Goal: Task Accomplishment & Management: Manage account settings

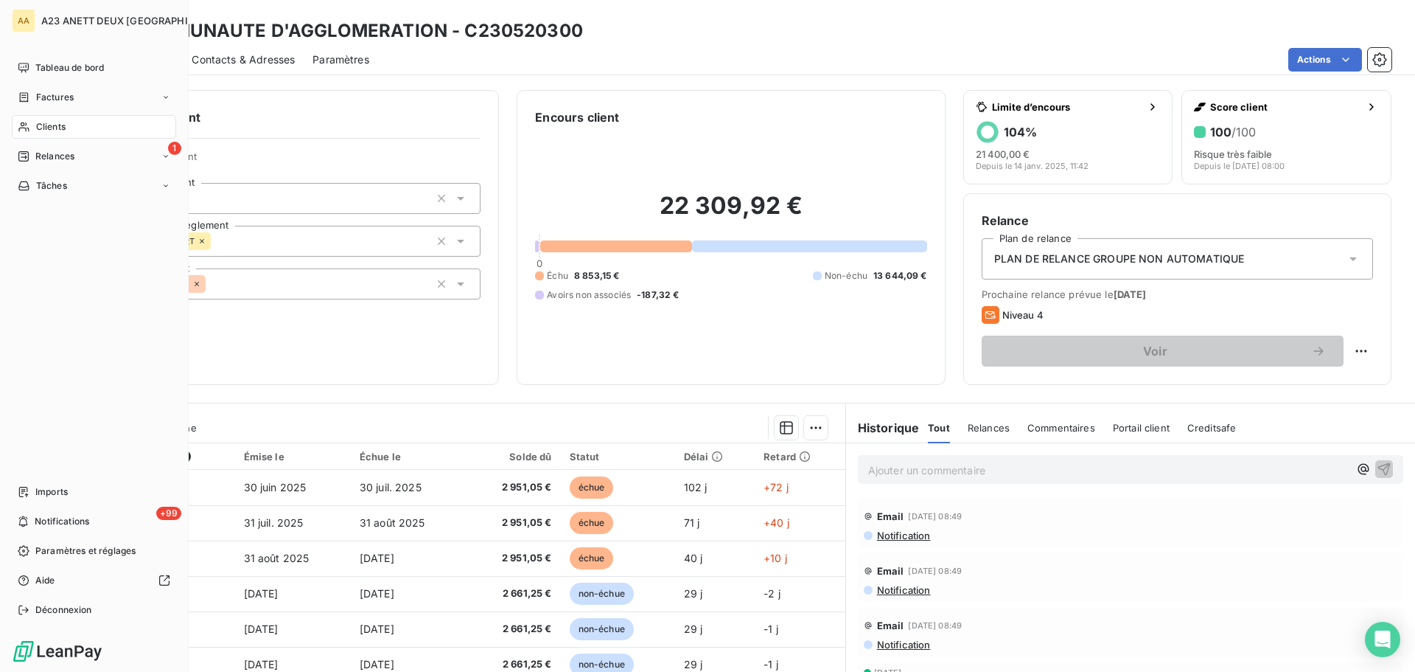
scroll to position [133, 0]
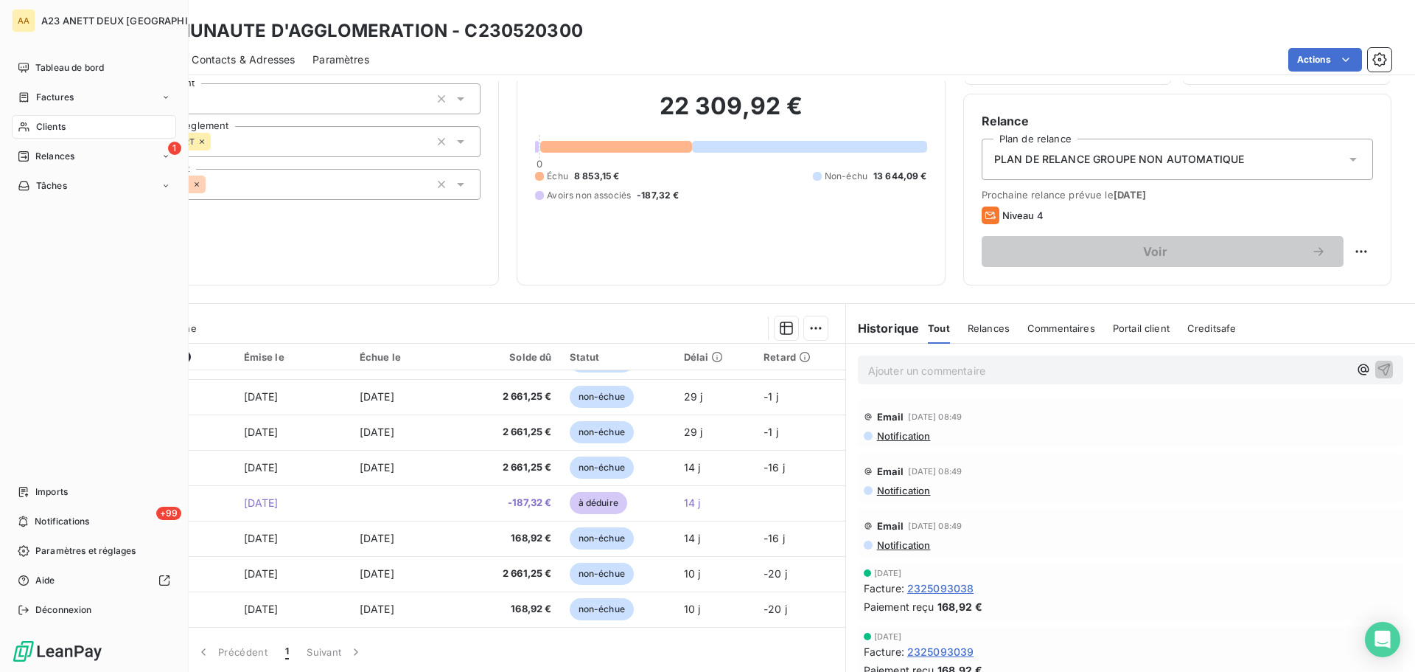
click at [53, 128] on span "Clients" at bounding box center [50, 126] width 29 height 13
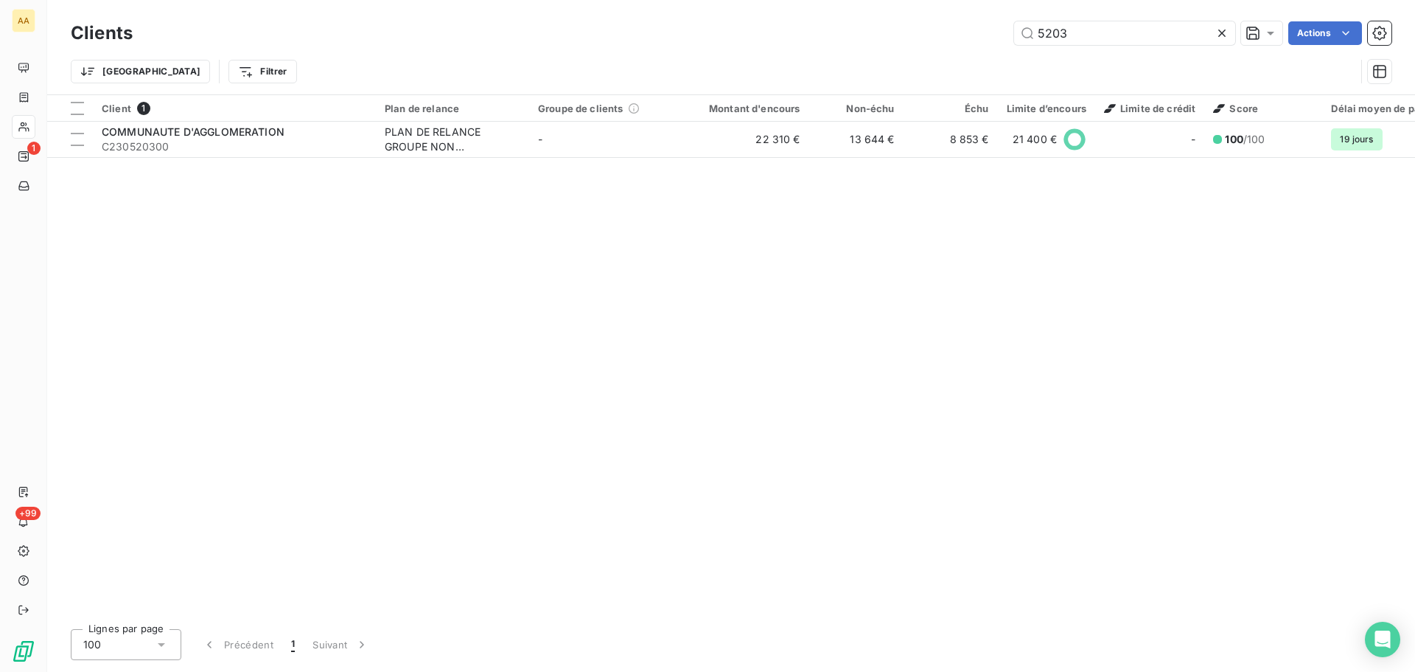
drag, startPoint x: 1015, startPoint y: 38, endPoint x: 546, endPoint y: 11, distance: 470.4
click at [798, 42] on div "5203 Actions" at bounding box center [771, 33] width 1242 height 24
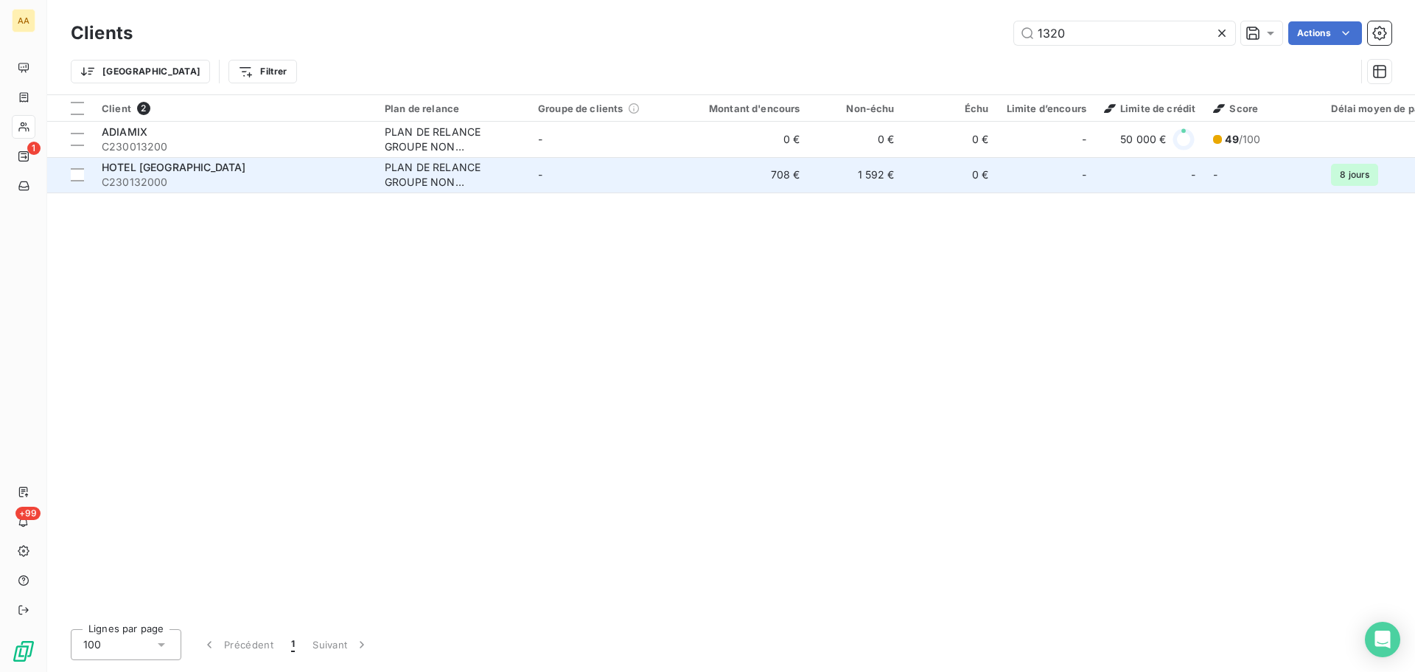
type input "1320"
click at [203, 171] on div "HOTEL [GEOGRAPHIC_DATA]" at bounding box center [234, 167] width 265 height 15
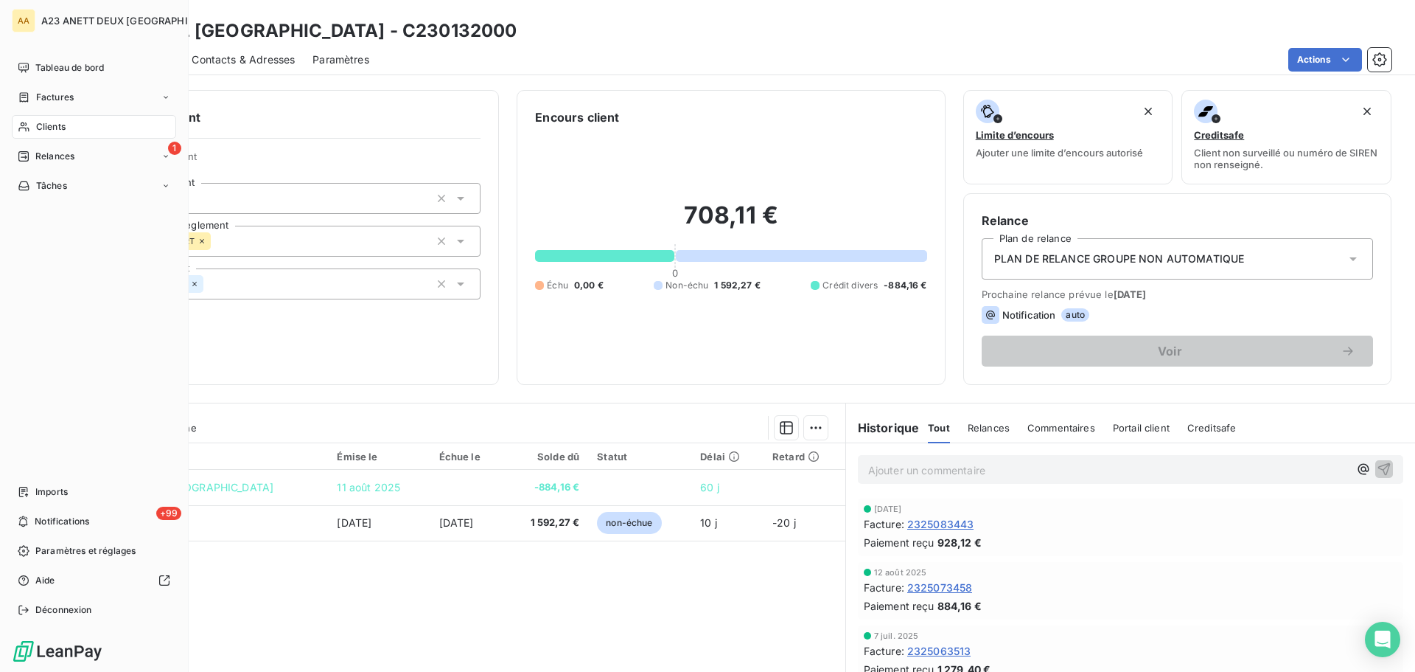
click at [58, 124] on span "Clients" at bounding box center [50, 126] width 29 height 13
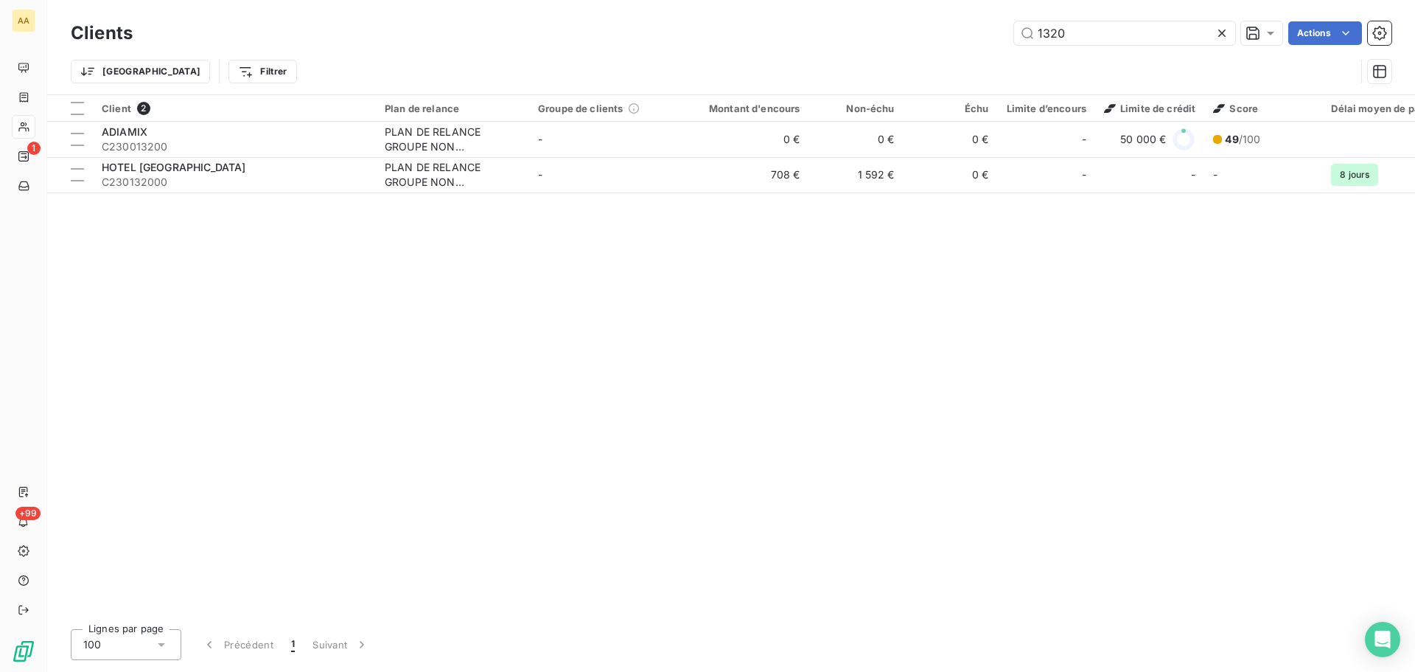
drag, startPoint x: 1095, startPoint y: 32, endPoint x: 906, endPoint y: 29, distance: 188.7
click at [906, 29] on div "1320 Actions" at bounding box center [771, 33] width 1242 height 24
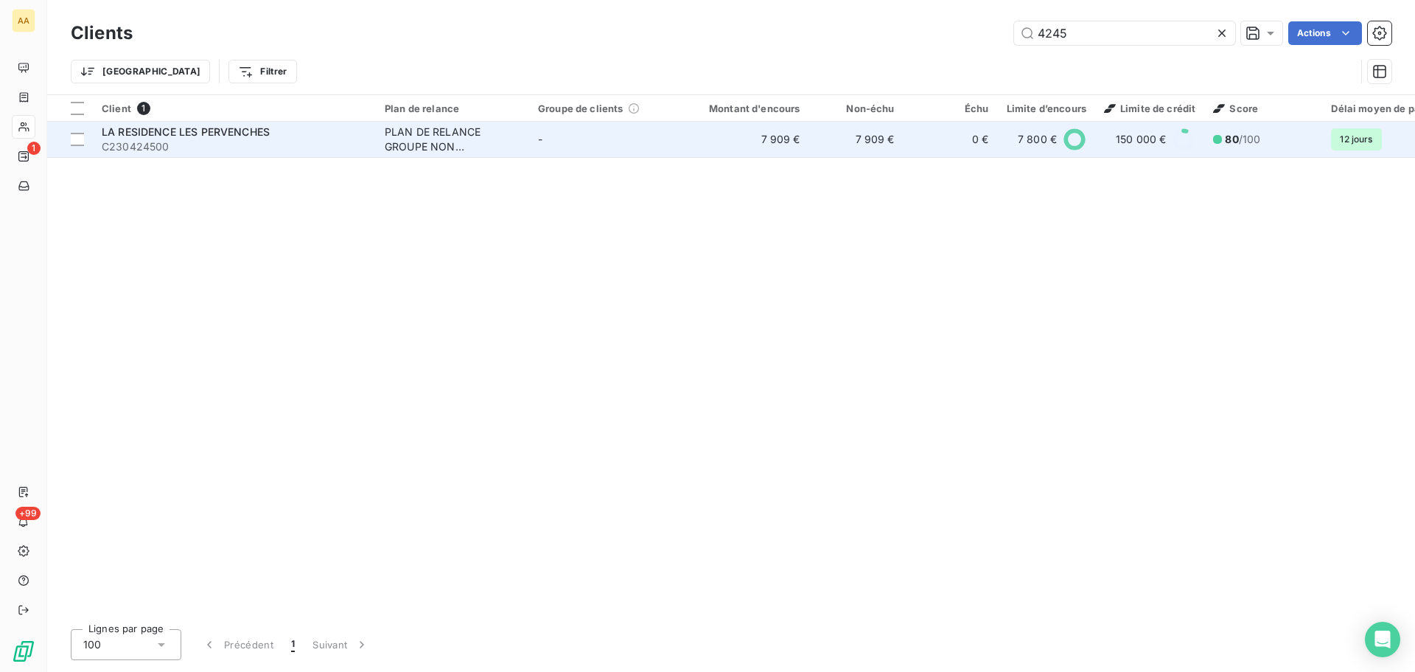
type input "4245"
click at [263, 125] on span "LA RESIDENCE LES PERVENCHES" at bounding box center [186, 131] width 168 height 13
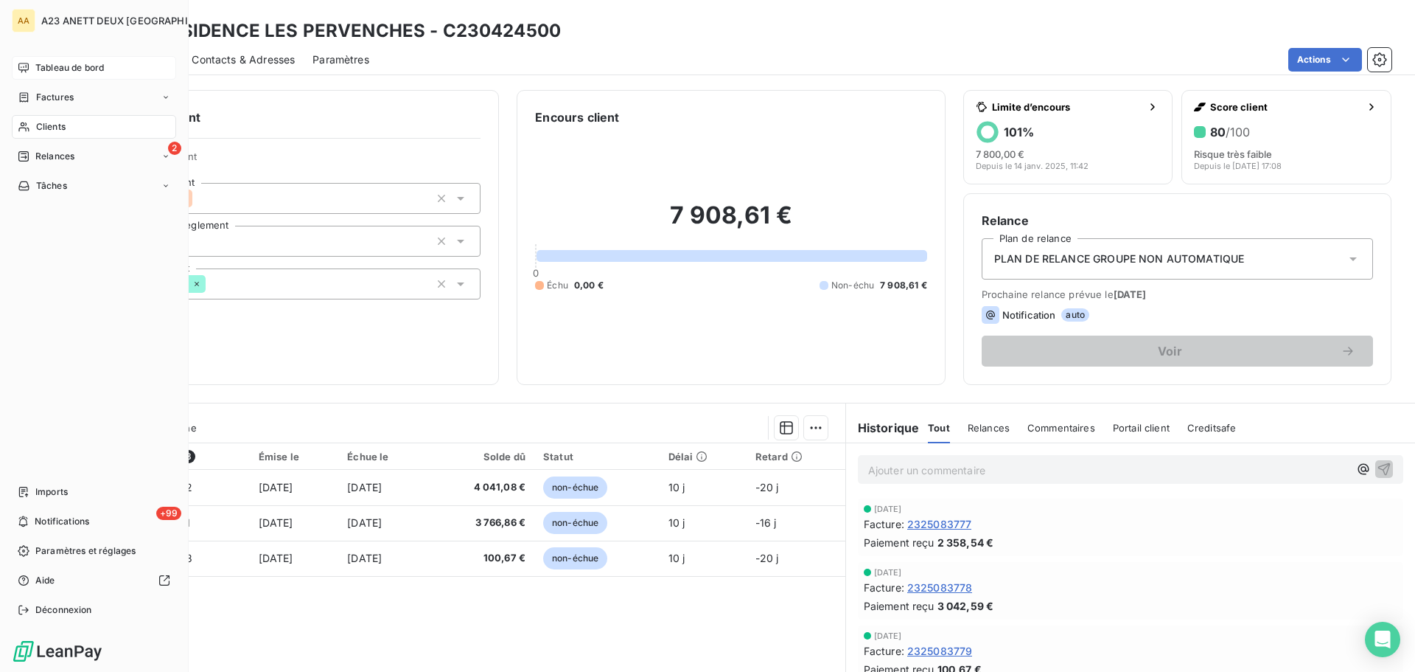
click at [53, 71] on span "Tableau de bord" at bounding box center [69, 67] width 69 height 13
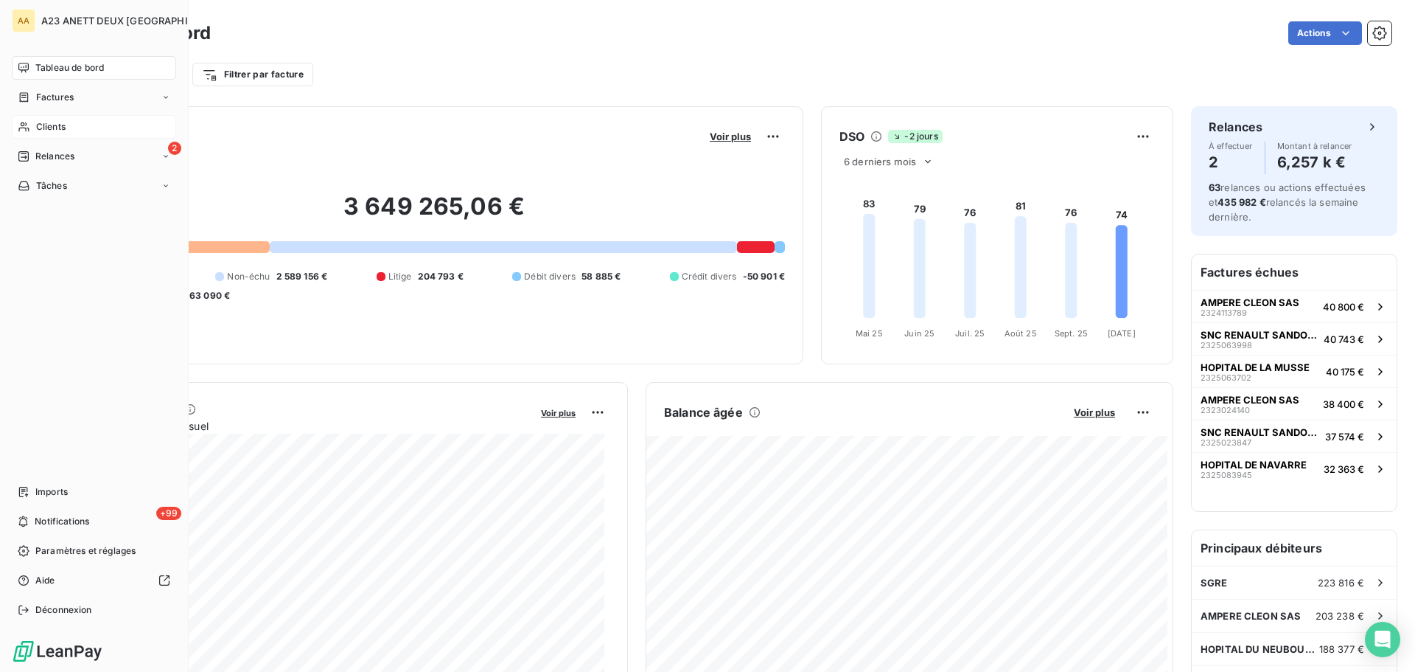
click at [38, 128] on span "Clients" at bounding box center [50, 126] width 29 height 13
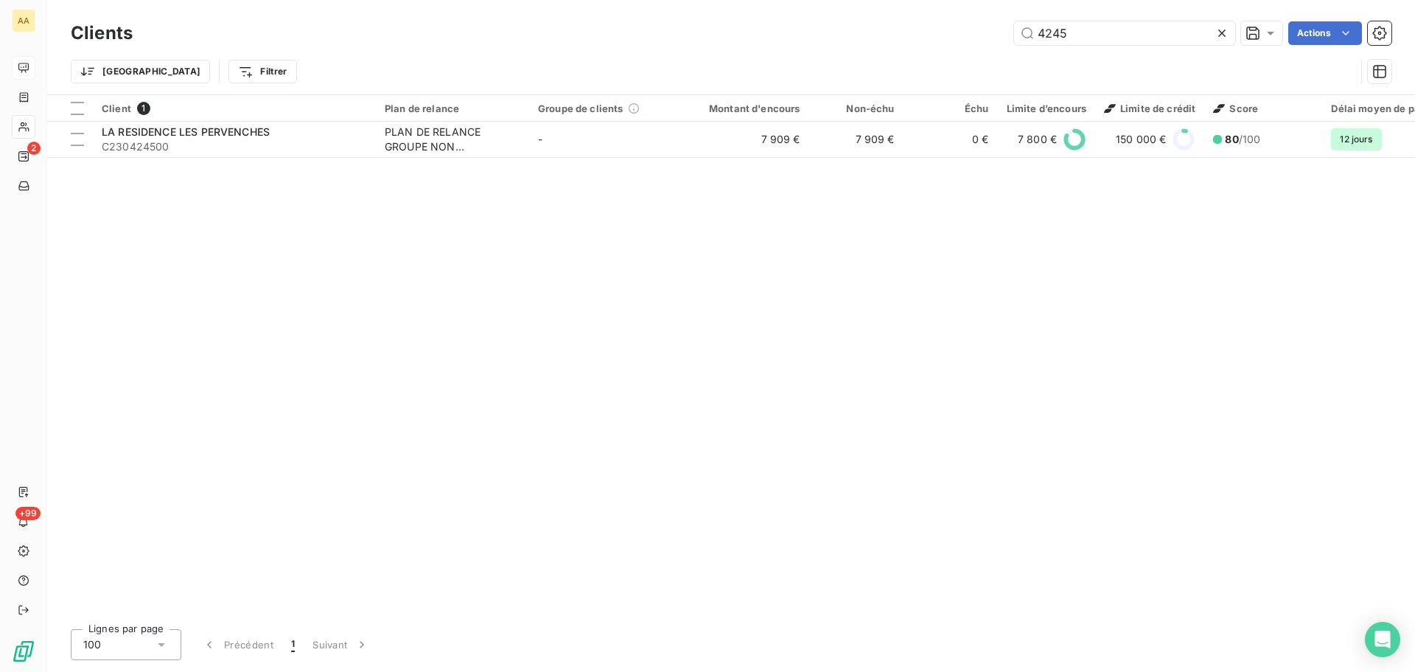
drag, startPoint x: 1094, startPoint y: 40, endPoint x: 942, endPoint y: 32, distance: 152.1
click at [953, 35] on div "4245 Actions" at bounding box center [771, 33] width 1242 height 24
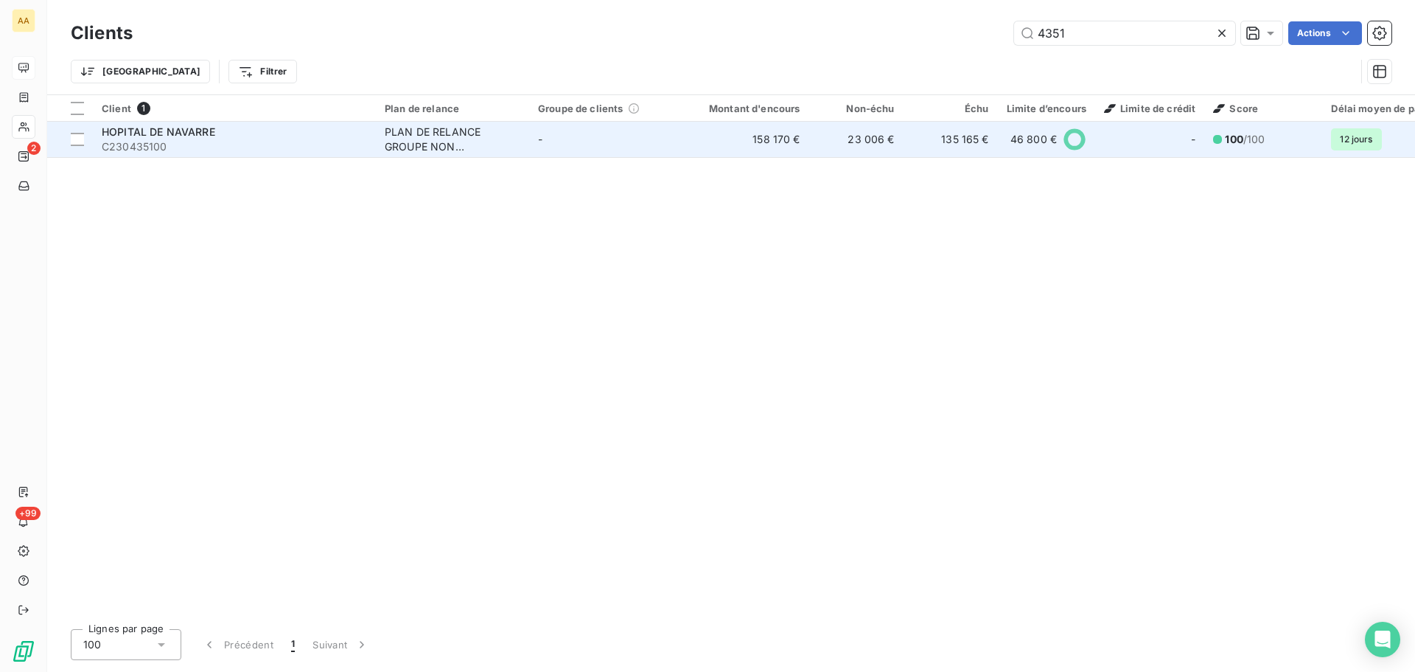
type input "4351"
click at [265, 153] on span "C230435100" at bounding box center [234, 146] width 265 height 15
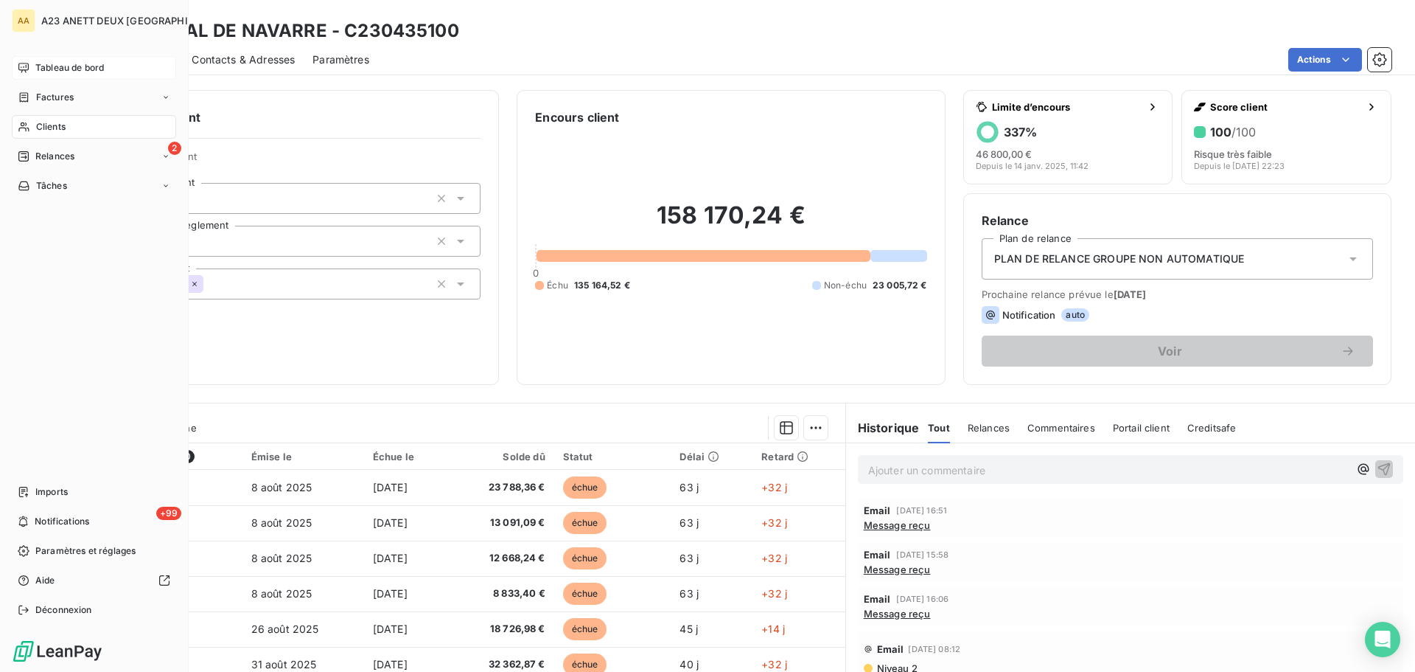
click at [41, 69] on span "Tableau de bord" at bounding box center [69, 67] width 69 height 13
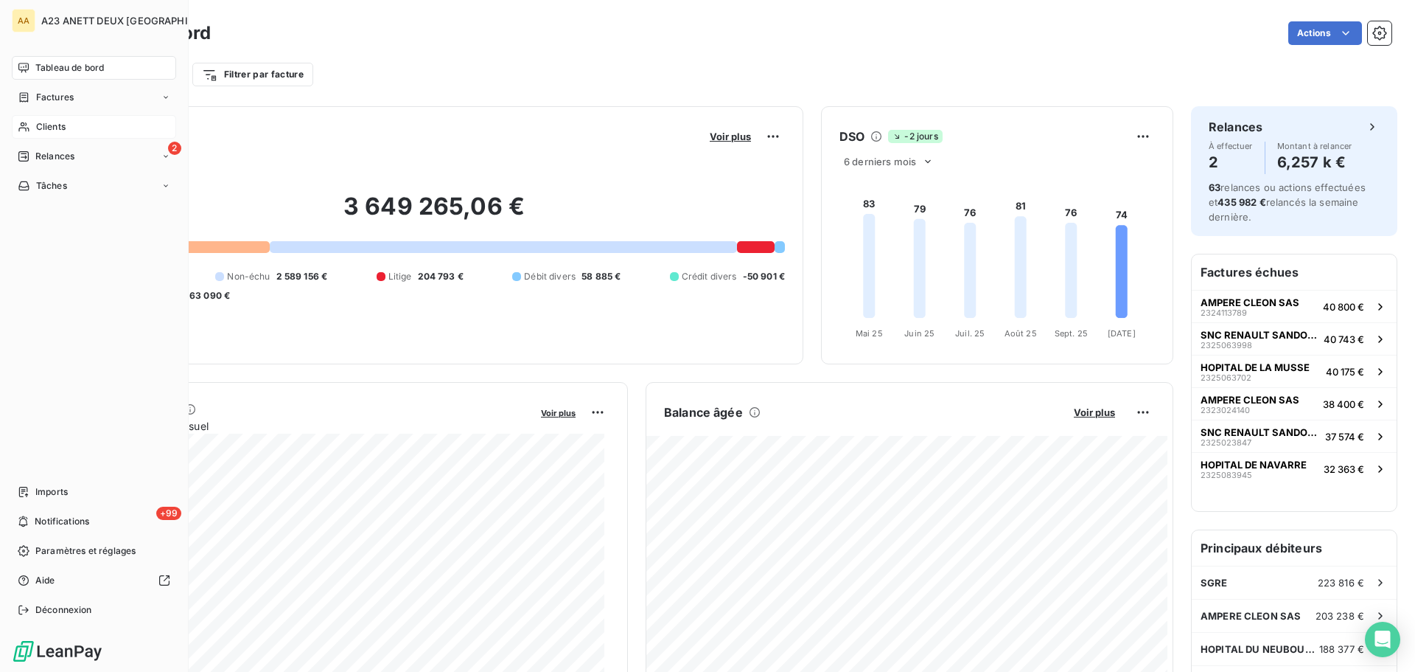
click at [103, 69] on span "Tableau de bord" at bounding box center [69, 67] width 69 height 13
click at [54, 69] on span "Tableau de bord" at bounding box center [69, 67] width 69 height 13
click at [50, 125] on span "Clients" at bounding box center [50, 126] width 29 height 13
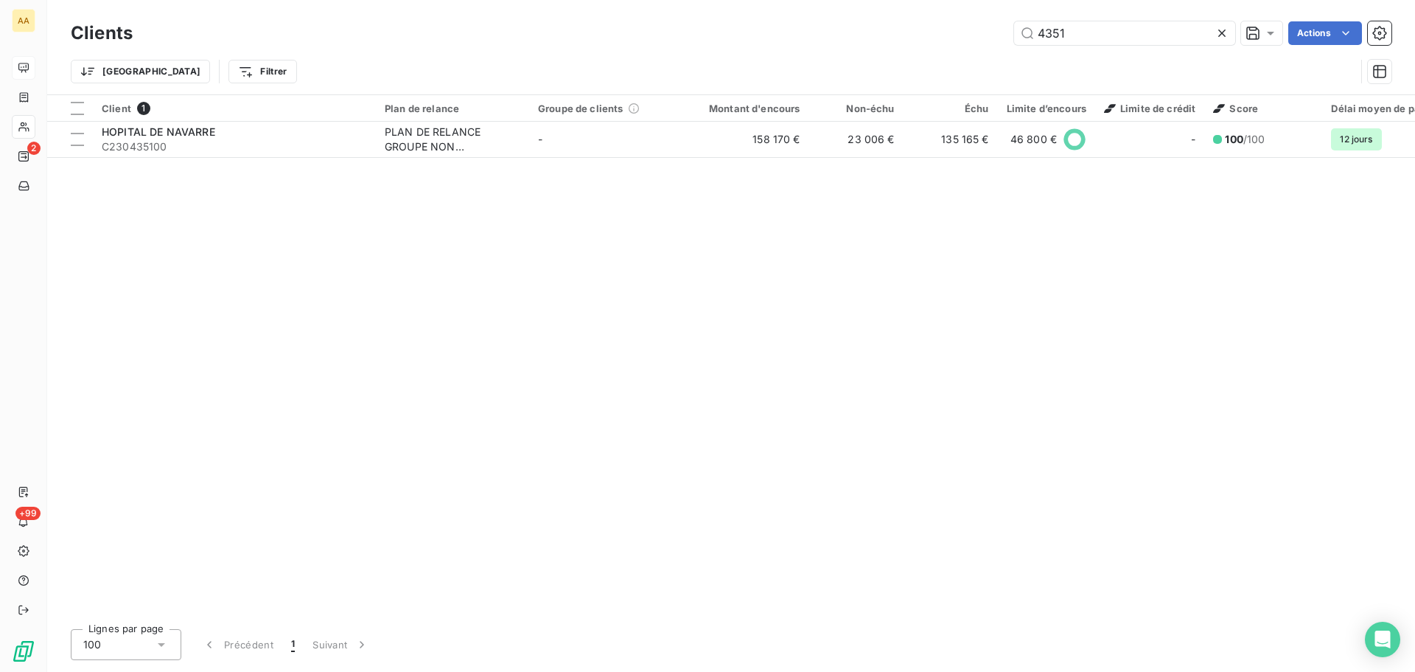
drag, startPoint x: 1079, startPoint y: 35, endPoint x: 839, endPoint y: 57, distance: 241.4
click at [980, 39] on div "4351 Actions" at bounding box center [771, 33] width 1242 height 24
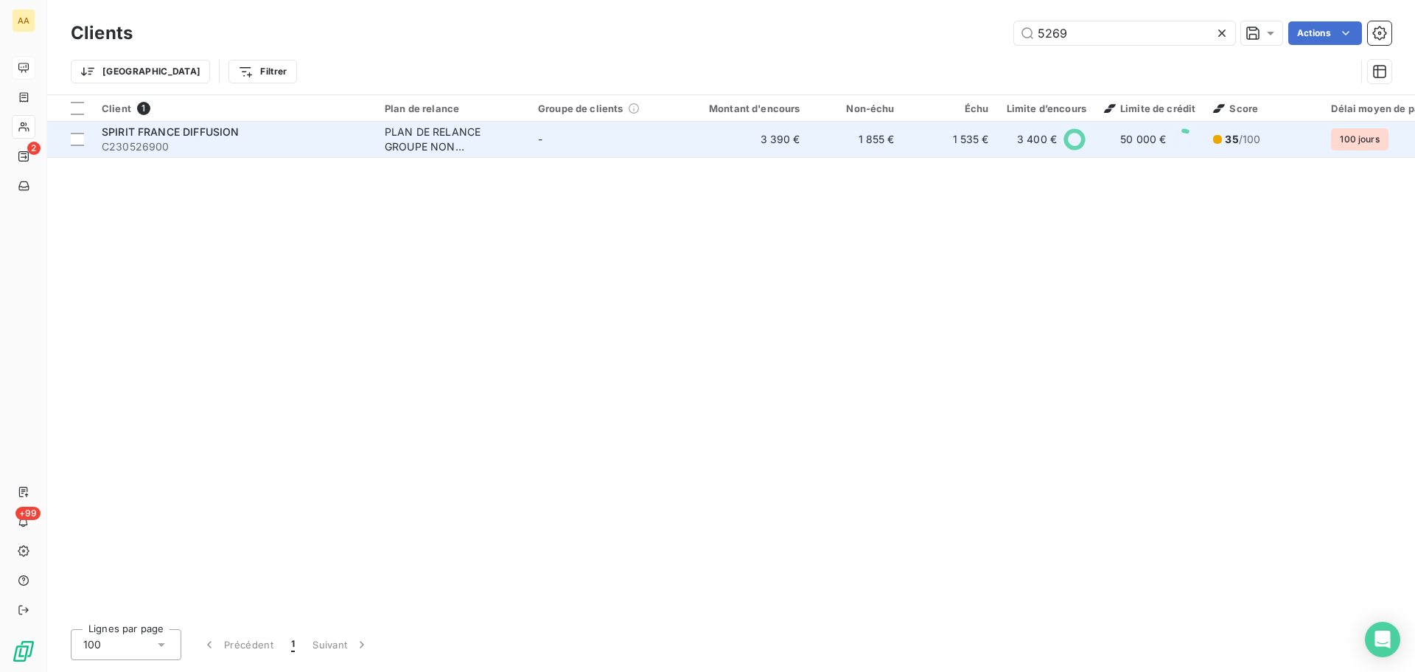
type input "5269"
click at [192, 142] on span "C230526900" at bounding box center [234, 146] width 265 height 15
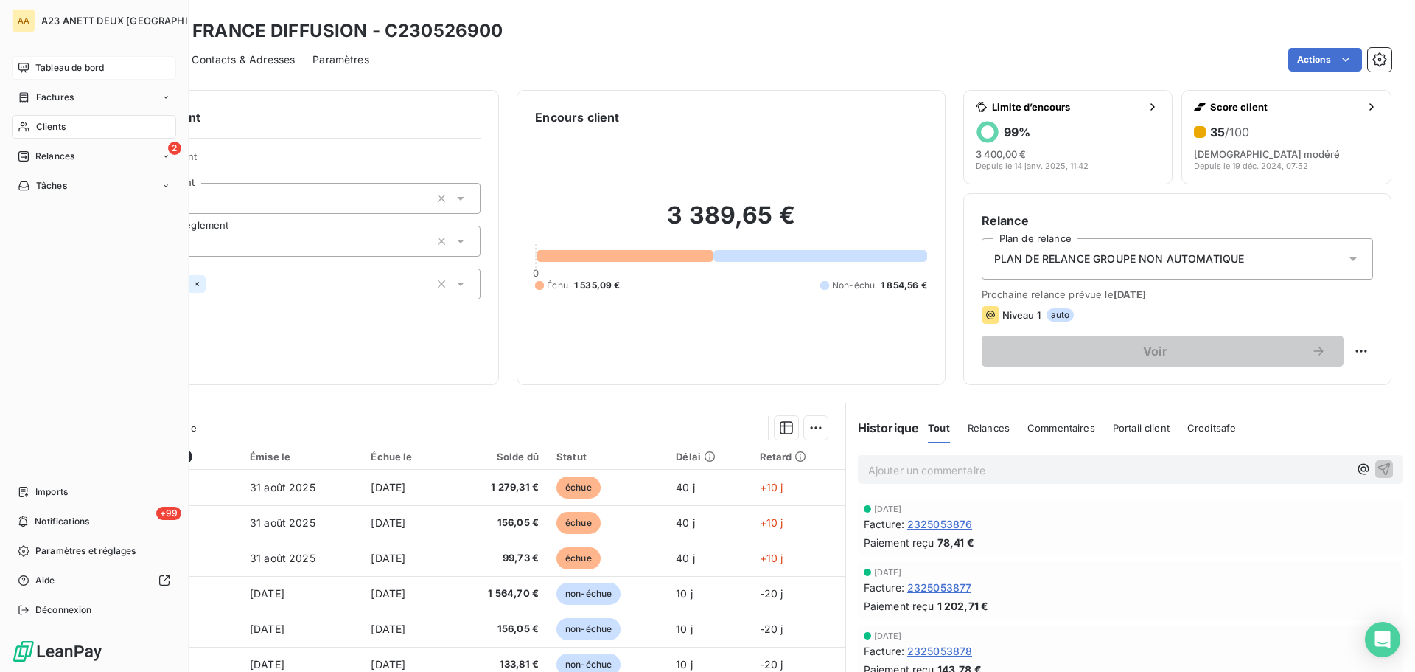
click at [74, 77] on div "Tableau de bord" at bounding box center [94, 68] width 164 height 24
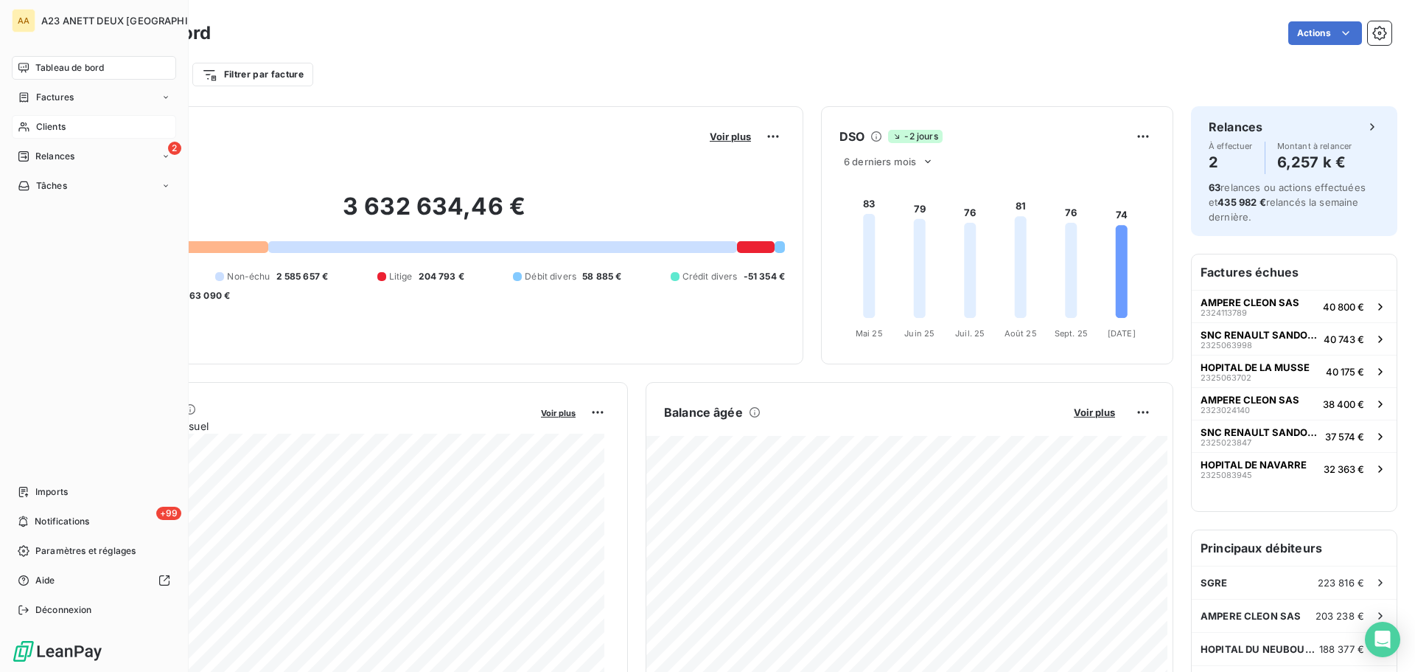
click at [94, 64] on span "Tableau de bord" at bounding box center [69, 67] width 69 height 13
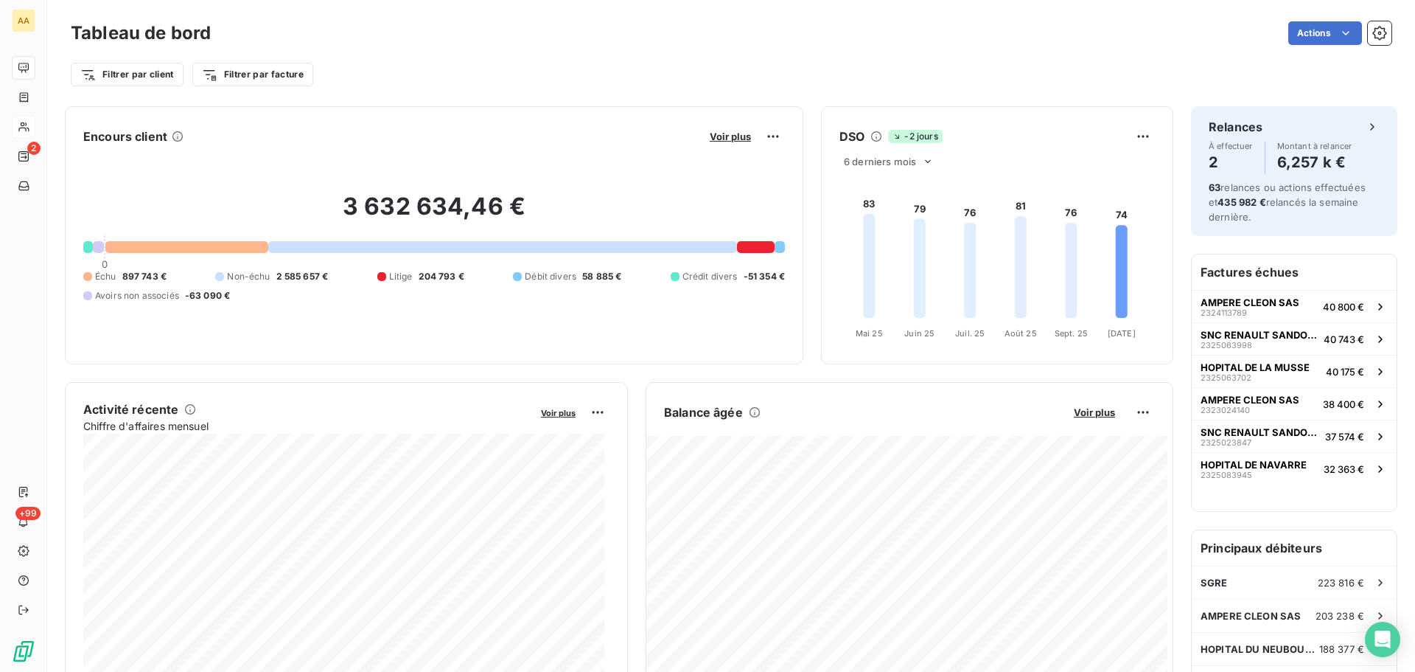
click at [243, 144] on div "Encours client Voir plus" at bounding box center [434, 137] width 702 height 24
click at [719, 138] on span "Voir plus" at bounding box center [730, 136] width 41 height 12
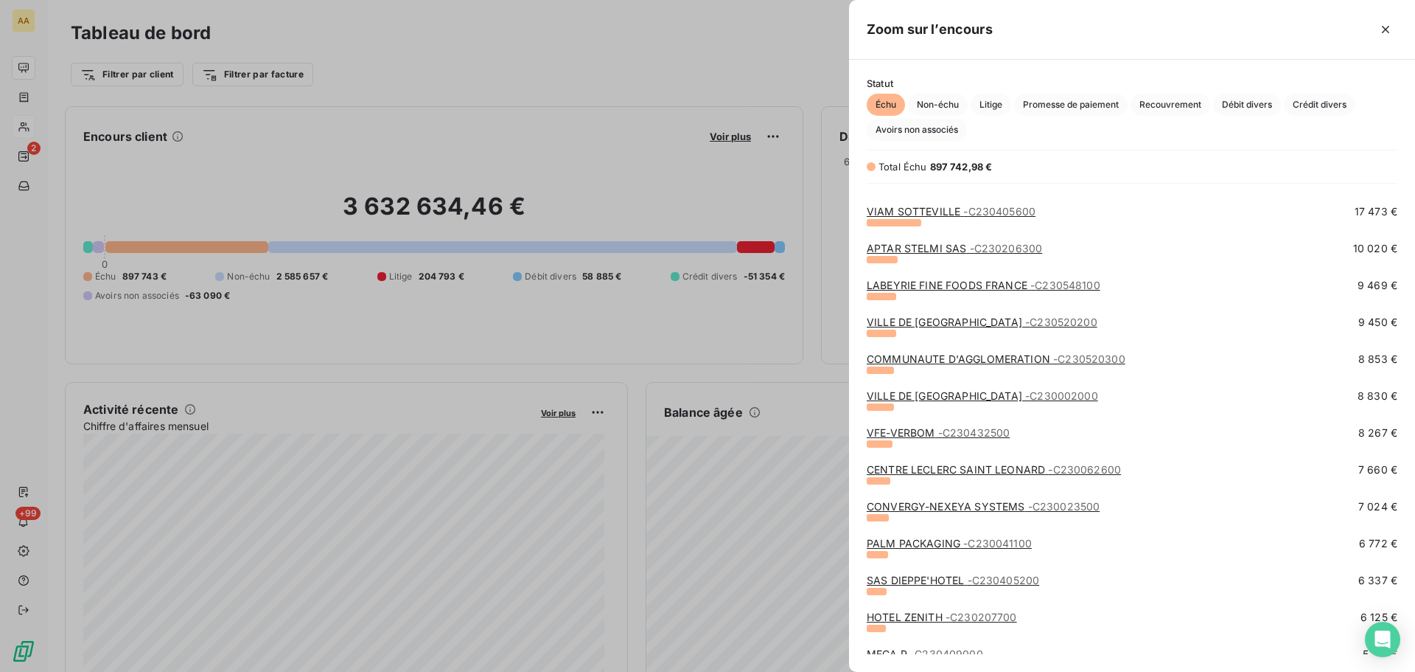
scroll to position [295, 0]
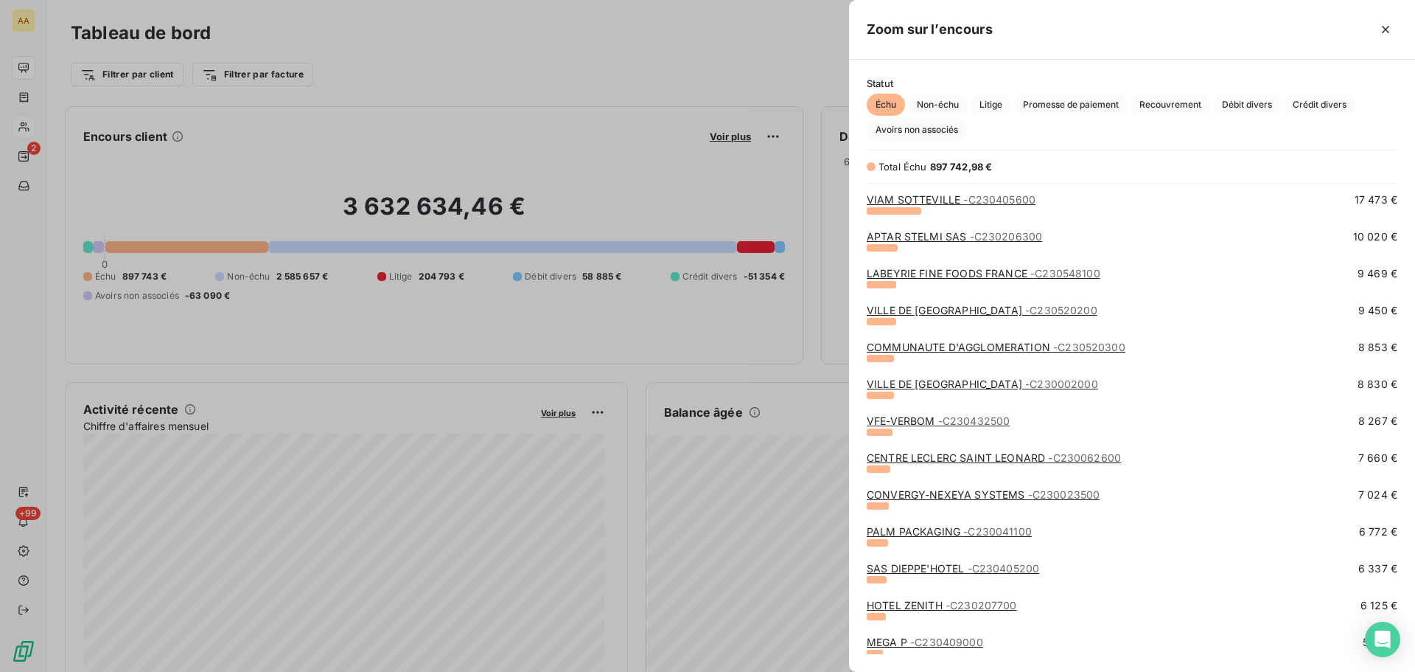
click at [977, 424] on span "- C230432500" at bounding box center [975, 420] width 72 height 13
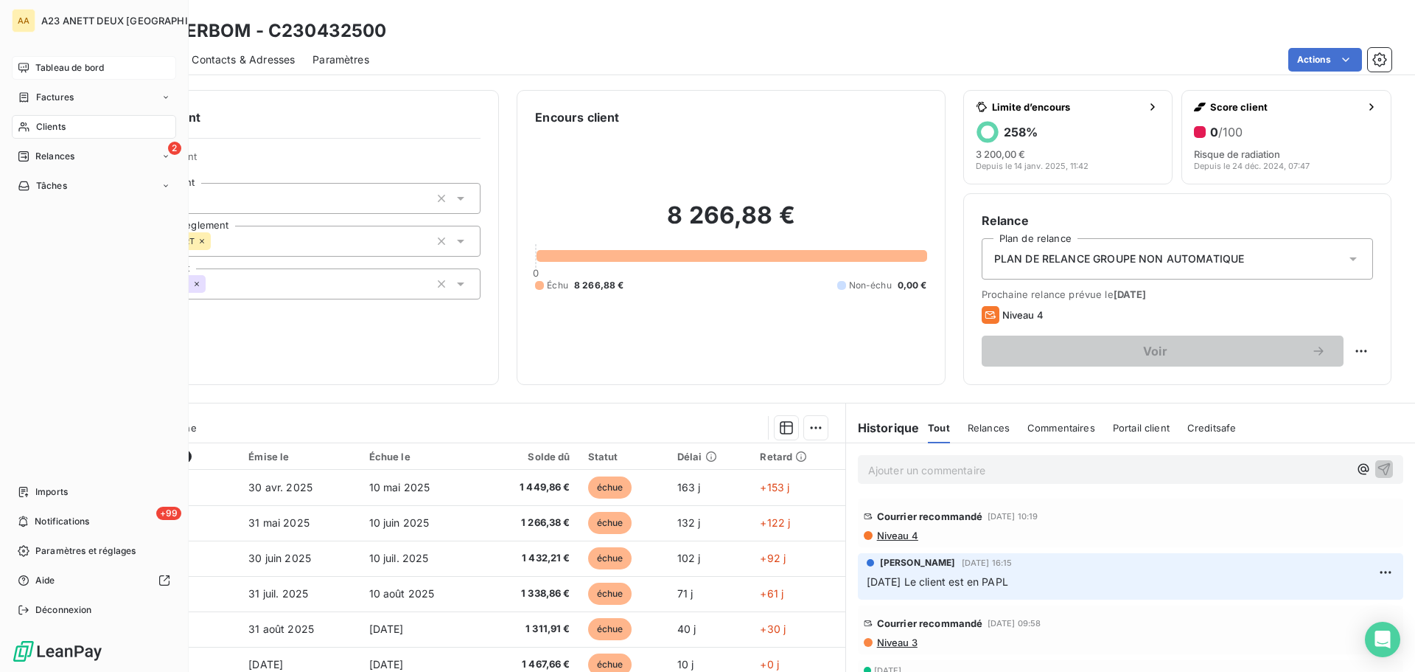
click at [38, 66] on span "Tableau de bord" at bounding box center [69, 67] width 69 height 13
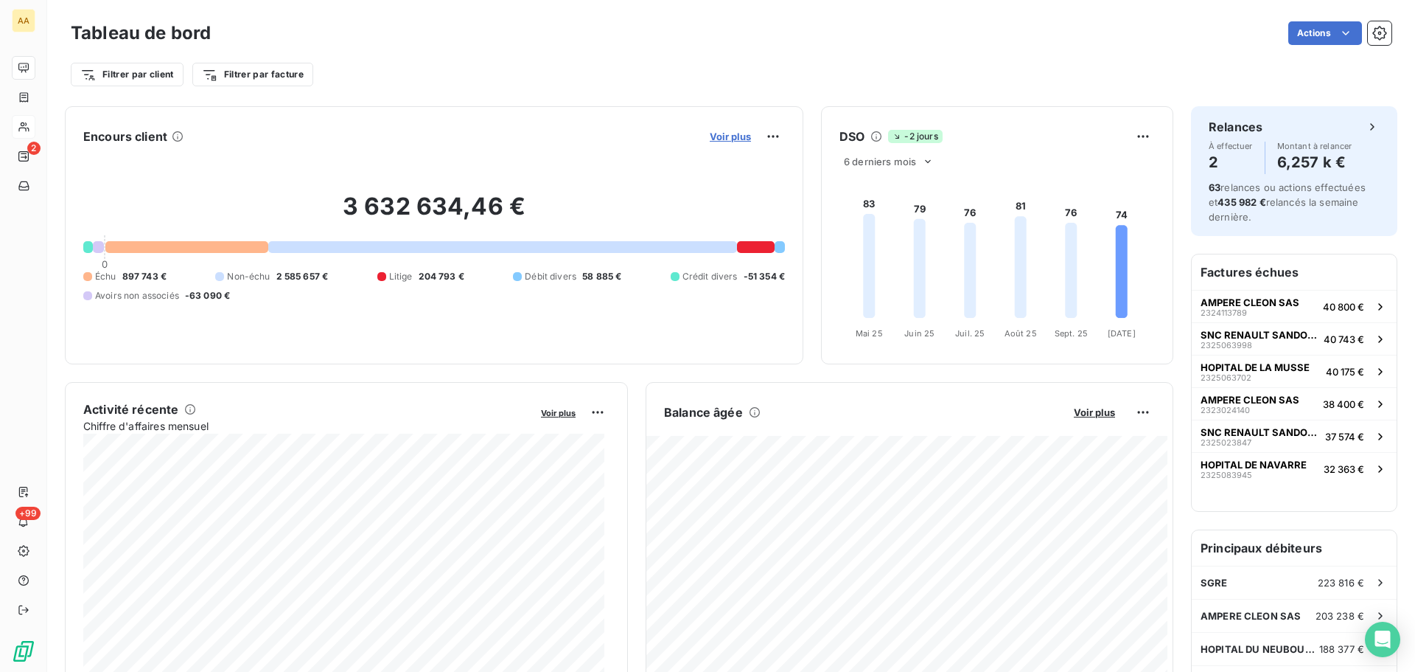
click at [710, 135] on span "Voir plus" at bounding box center [730, 136] width 41 height 12
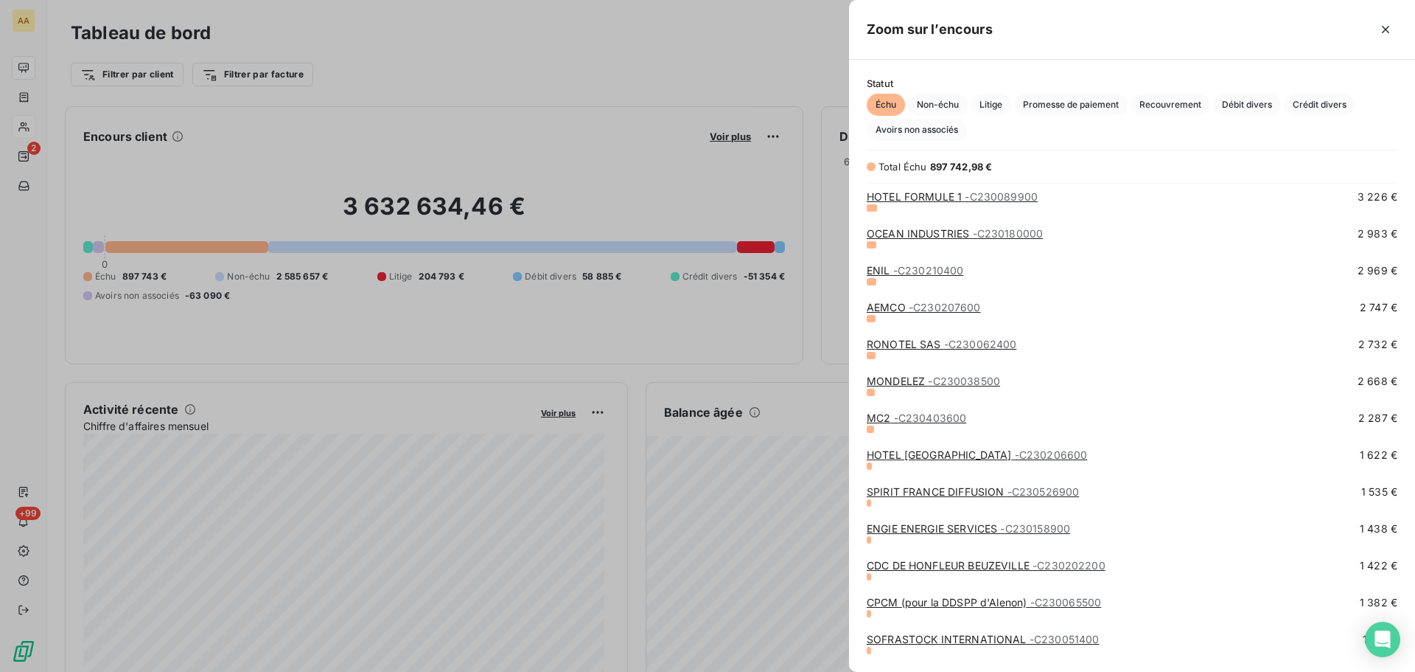
scroll to position [1032, 0]
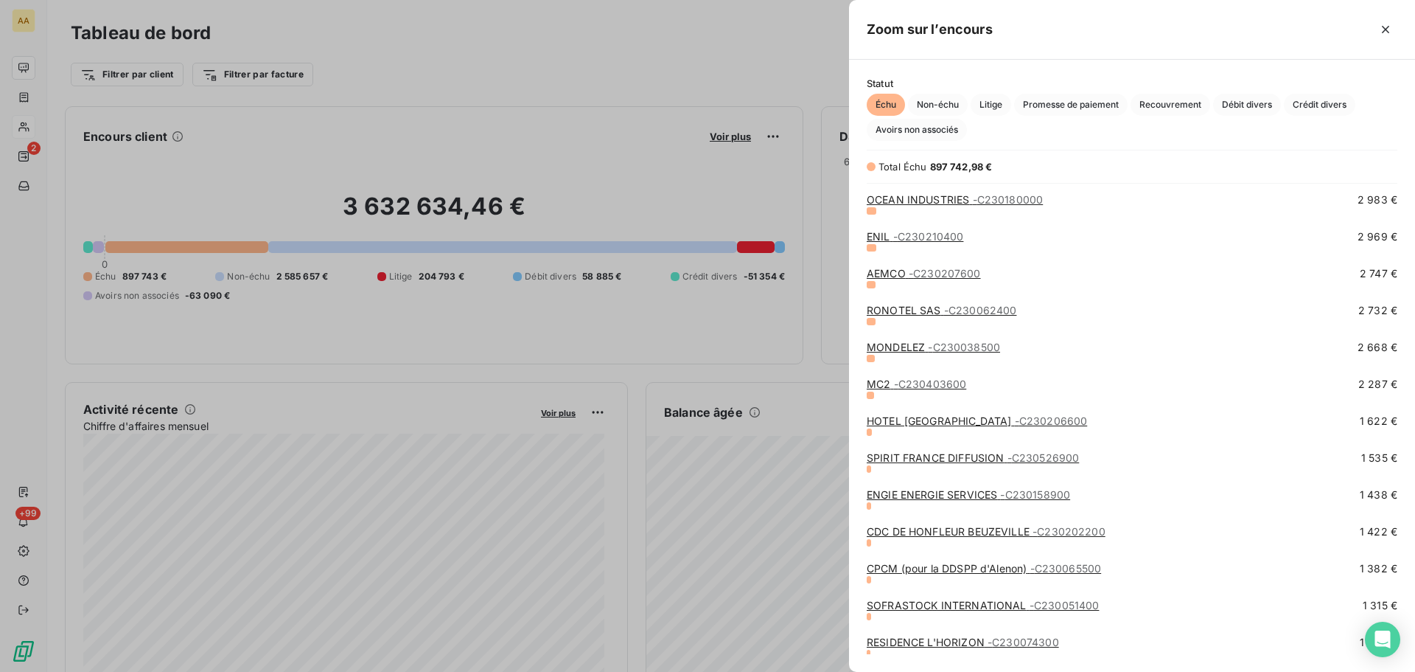
click at [21, 156] on div at bounding box center [707, 336] width 1415 height 672
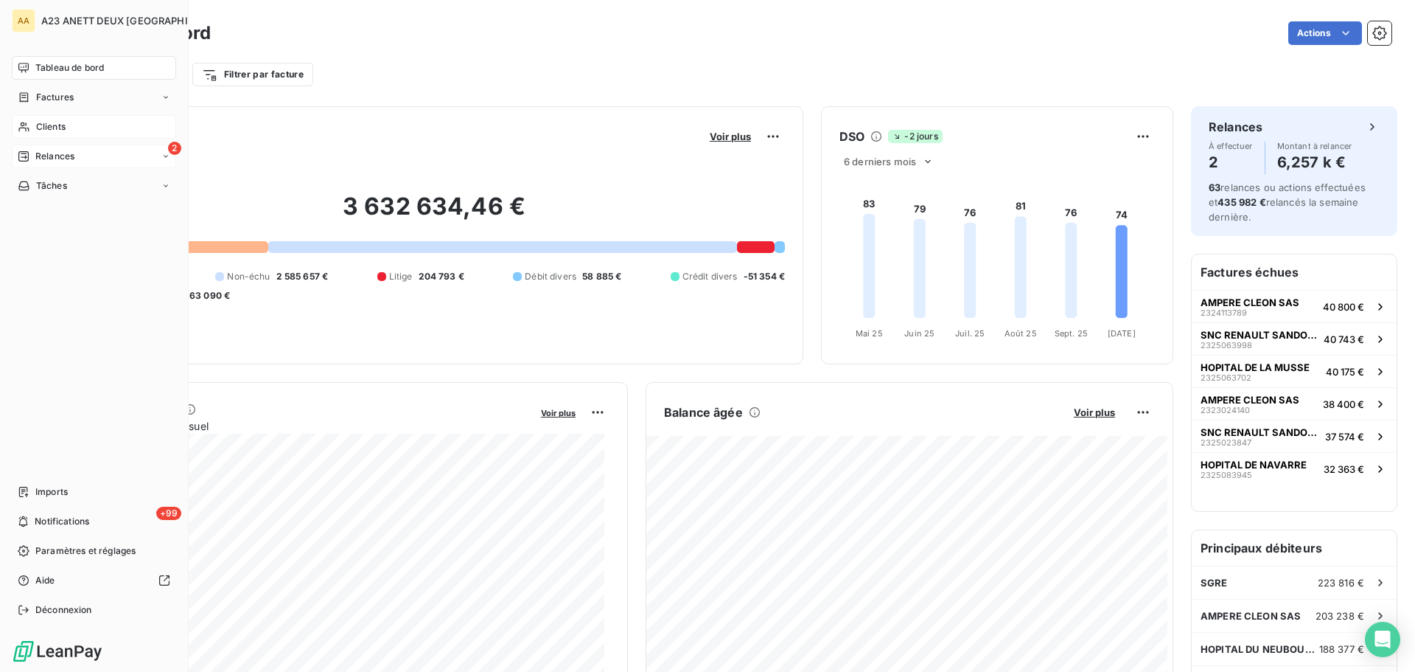
click at [38, 160] on span "Relances" at bounding box center [54, 156] width 39 height 13
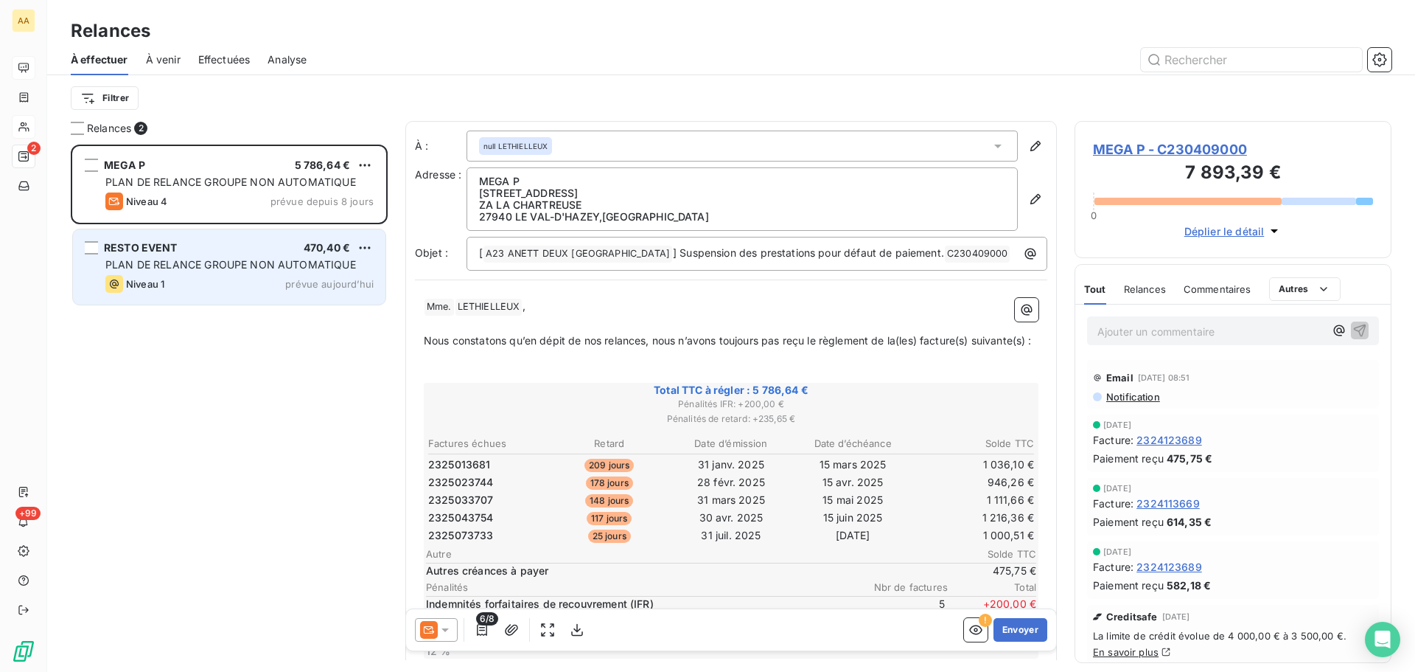
scroll to position [516, 306]
click at [246, 279] on div "Niveau 1 prévue aujourd’hui" at bounding box center [239, 284] width 268 height 18
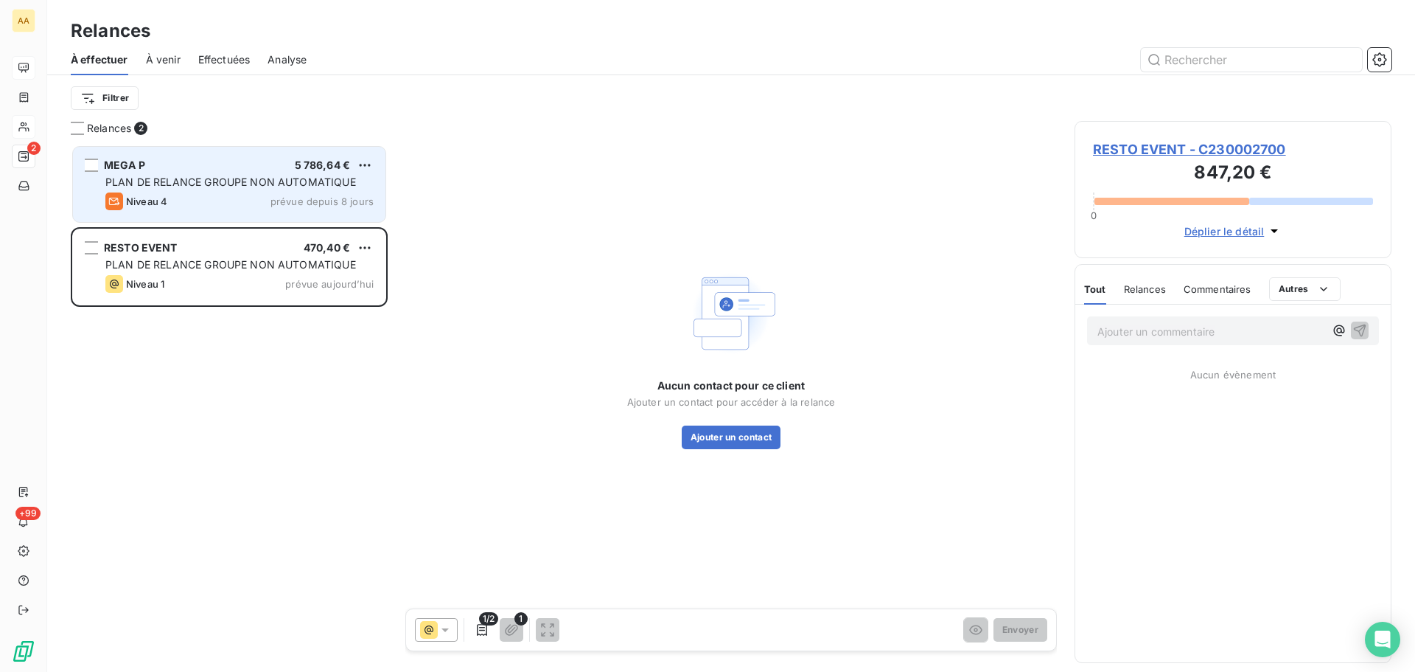
click at [281, 183] on span "PLAN DE RELANCE GROUPE NON AUTOMATIQUE" at bounding box center [230, 181] width 251 height 13
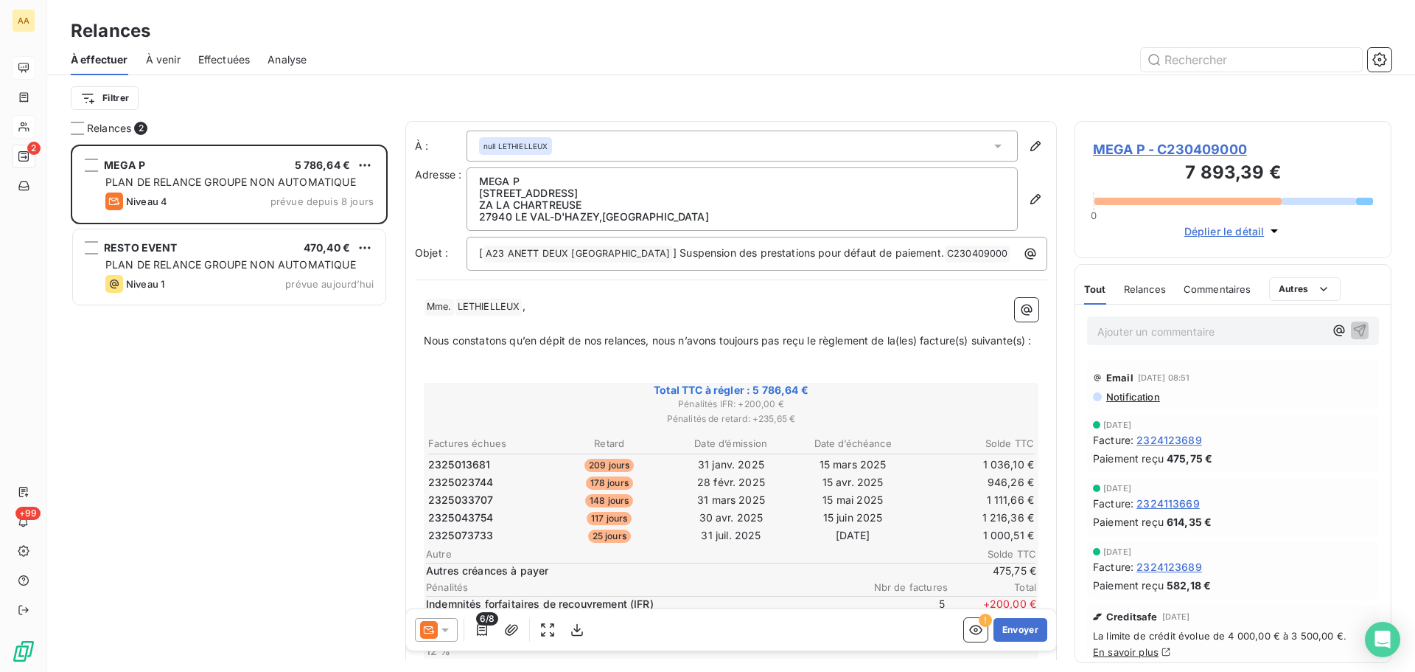
click at [591, 148] on div "null LETHIELLEUX" at bounding box center [742, 145] width 551 height 31
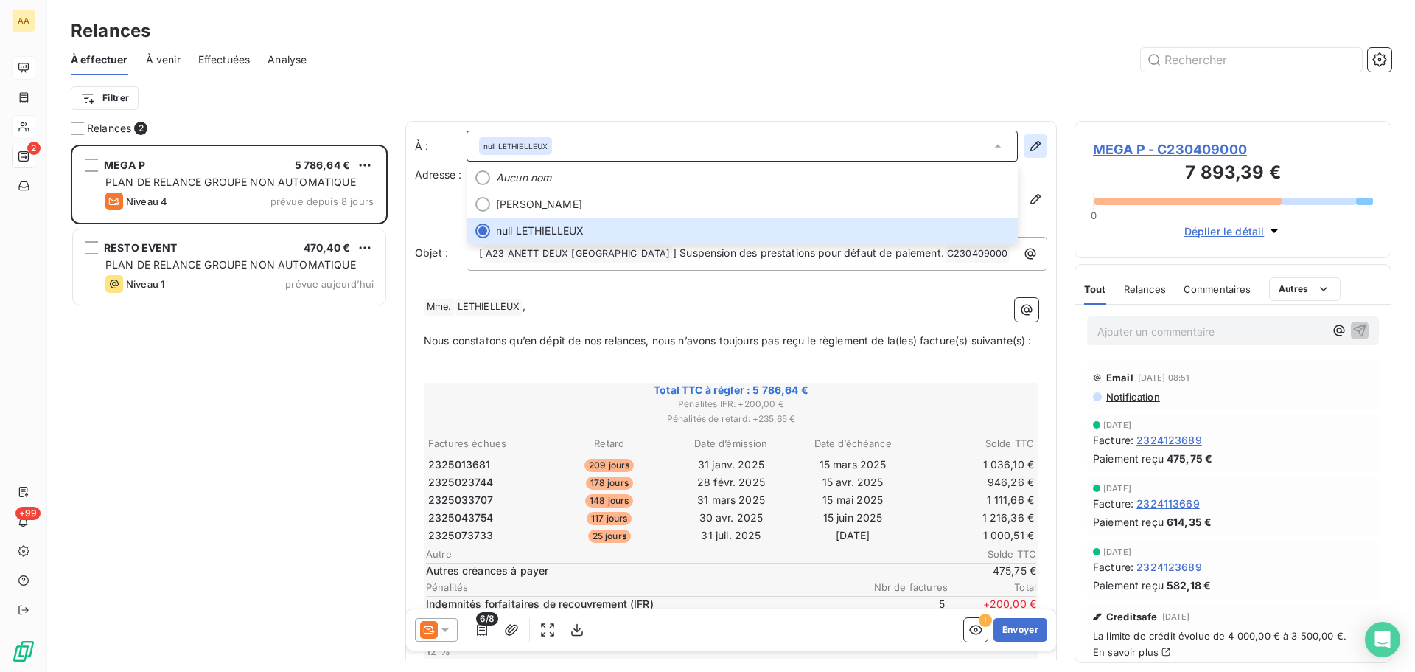
click at [1028, 143] on icon "button" at bounding box center [1035, 146] width 15 height 15
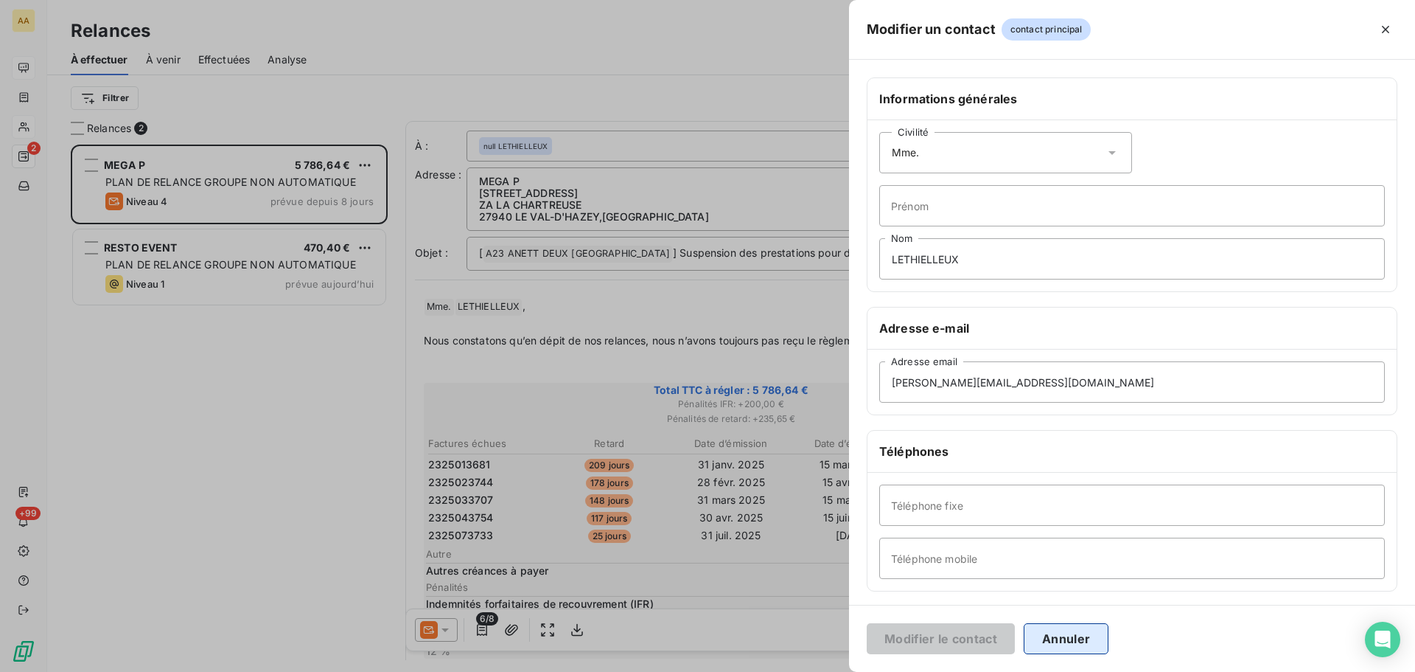
click at [1070, 643] on button "Annuler" at bounding box center [1066, 638] width 85 height 31
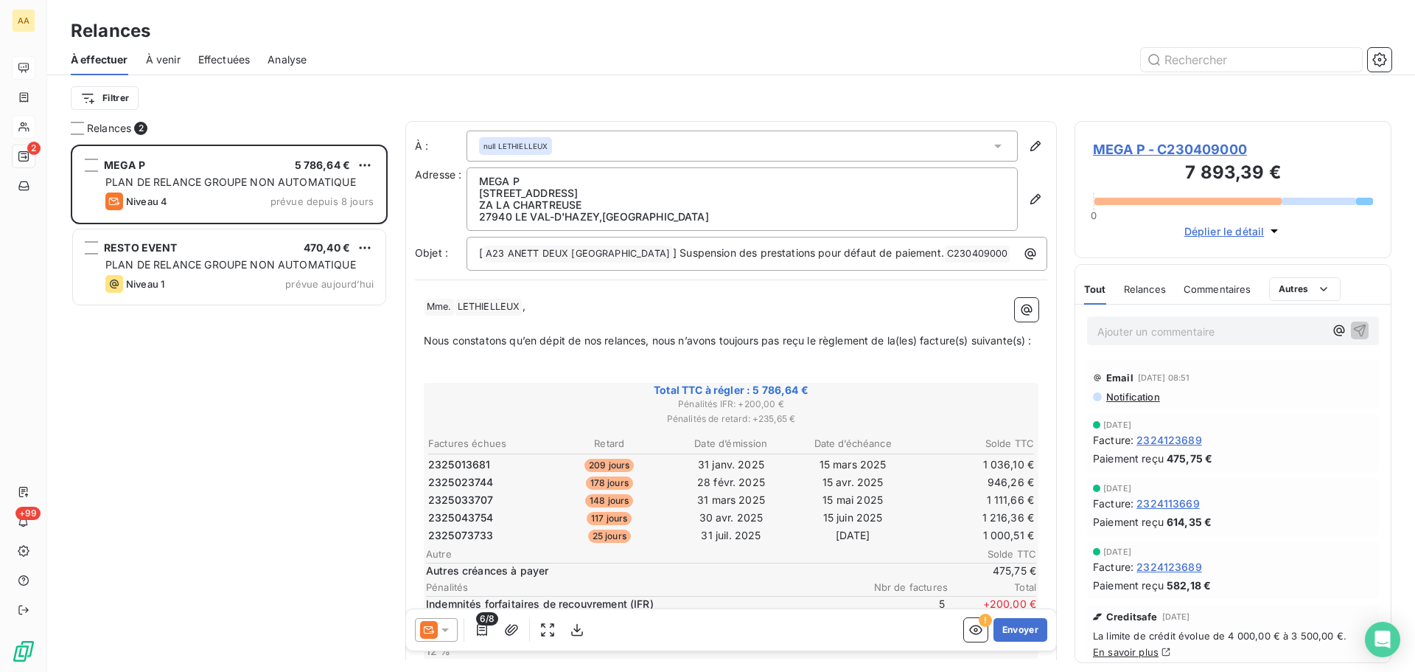
click at [333, 591] on div "MEGA P 5 786,64 € PLAN DE RELANCE GROUPE NON AUTOMATIQUE Niveau 4 prévue depuis…" at bounding box center [229, 407] width 317 height 527
click at [1028, 147] on icon "button" at bounding box center [1035, 146] width 15 height 15
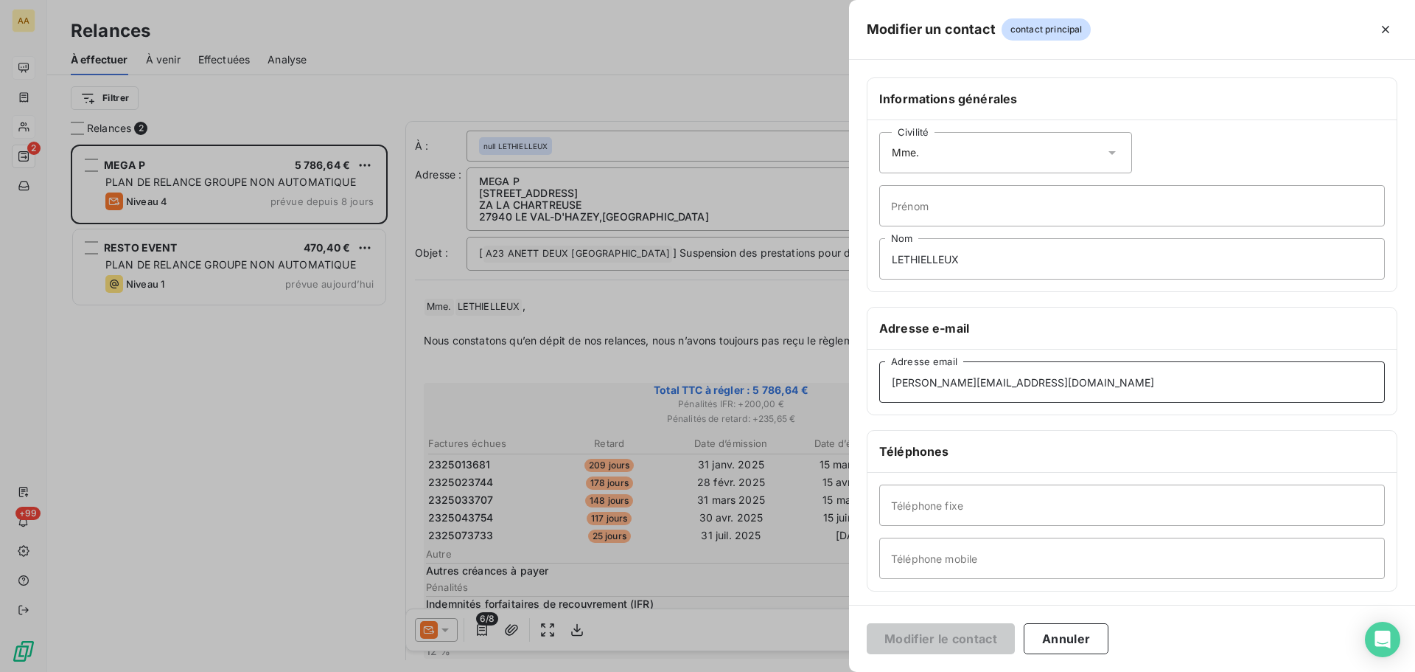
drag, startPoint x: 1032, startPoint y: 386, endPoint x: 762, endPoint y: 378, distance: 269.9
click at [762, 671] on div "Modifier un contact contact principal Informations générales Civilité Mme. Prén…" at bounding box center [707, 672] width 1415 height 0
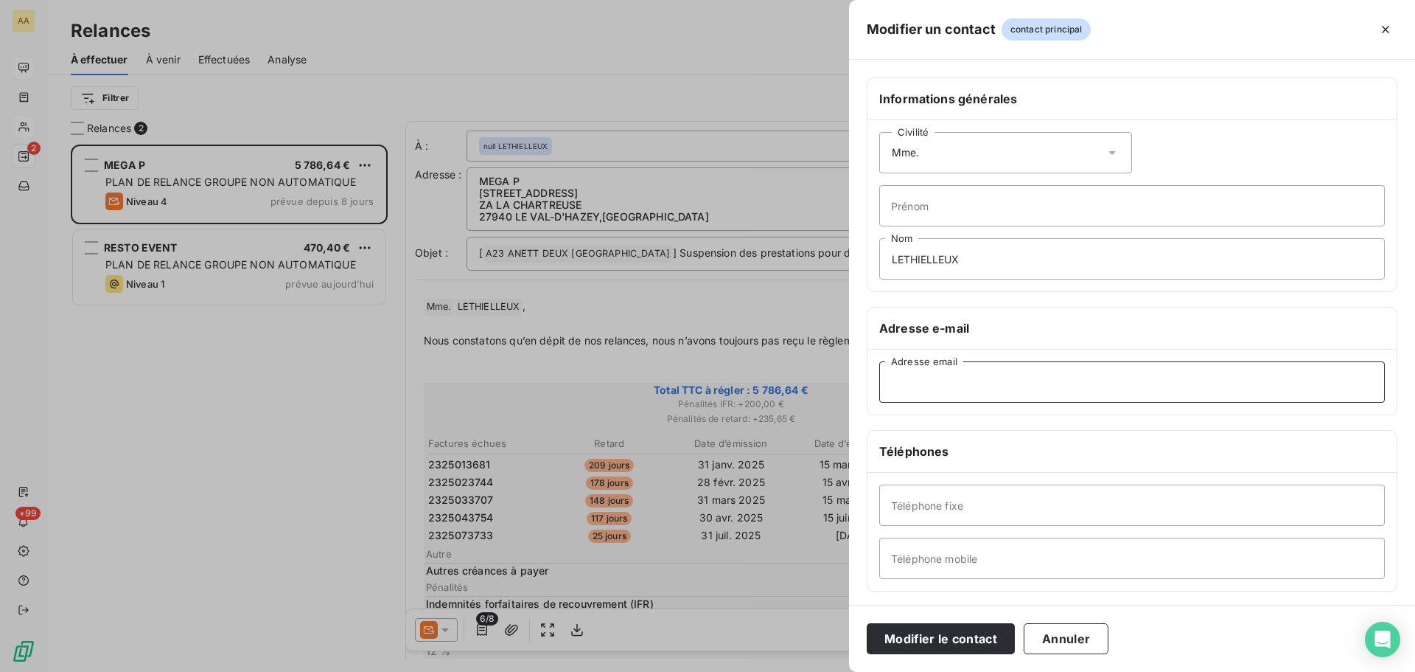
paste input "[PERSON_NAME] <[PERSON_NAME][EMAIL_ADDRESS][DOMAIN_NAME]>"
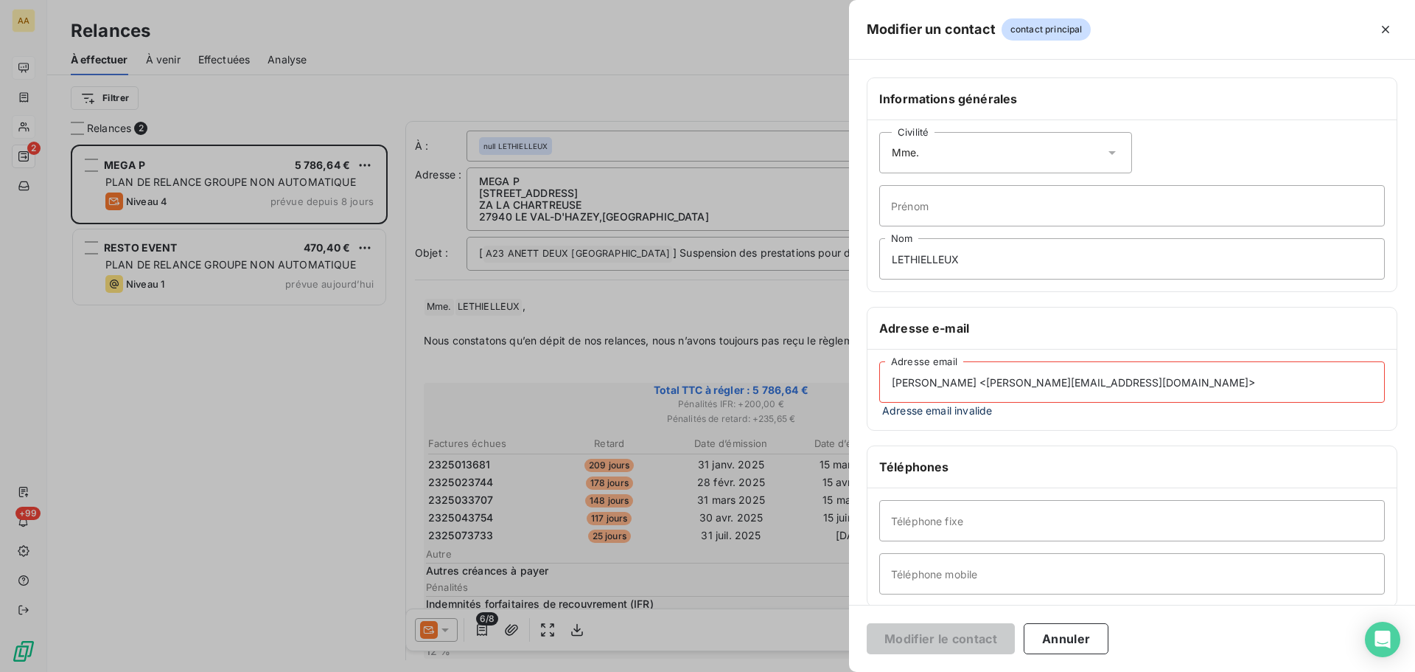
type input "[PERSON_NAME] <[PERSON_NAME][EMAIL_ADDRESS][DOMAIN_NAME]>"
drag, startPoint x: 964, startPoint y: 261, endPoint x: 820, endPoint y: 266, distance: 144.6
click at [820, 671] on div "Modifier un contact contact principal Informations générales Civilité Mme. Prén…" at bounding box center [707, 672] width 1415 height 0
type input "l"
type input "LEVAVASSEUR"
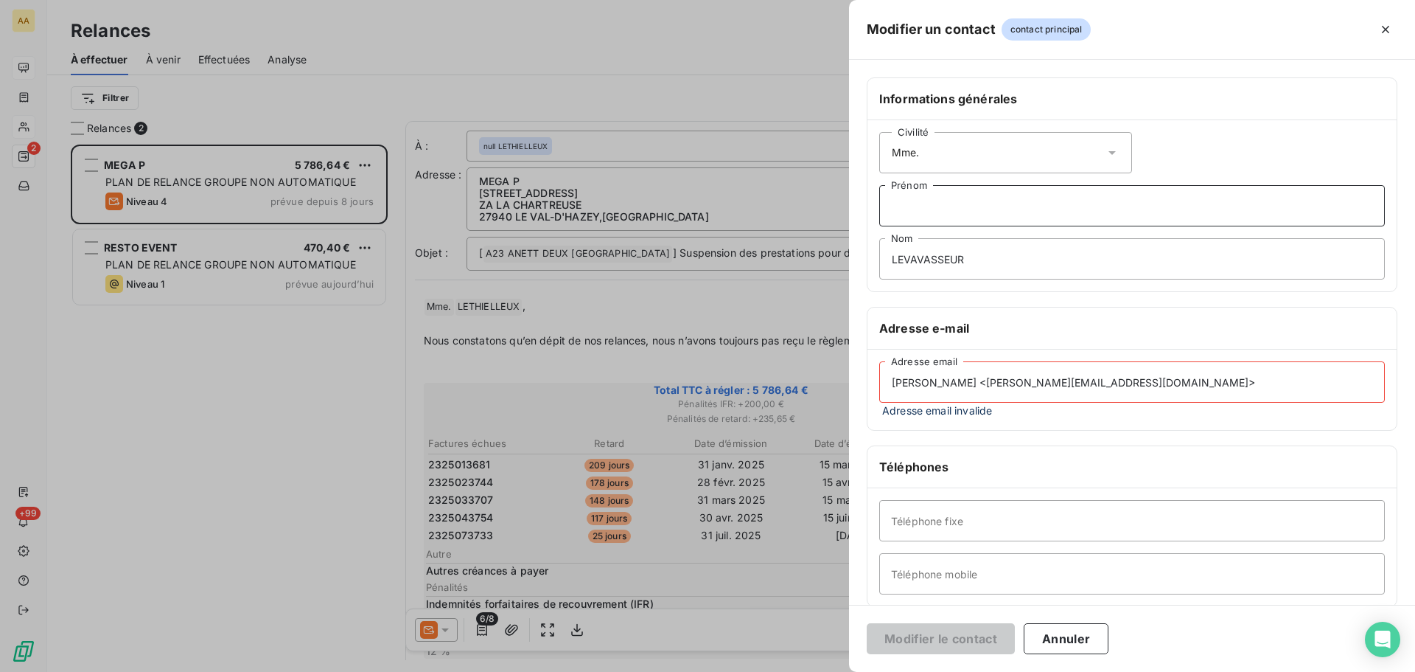
click at [966, 200] on input "Prénom" at bounding box center [1133, 205] width 506 height 41
type input "Laetitia"
drag, startPoint x: 1000, startPoint y: 384, endPoint x: 807, endPoint y: 388, distance: 193.2
click at [809, 671] on div "Modifier un contact contact principal Informations générales Civilité Mme. Laet…" at bounding box center [707, 672] width 1415 height 0
click at [1113, 381] on input "[PERSON_NAME][EMAIL_ADDRESS][DOMAIN_NAME]>" at bounding box center [1133, 381] width 506 height 41
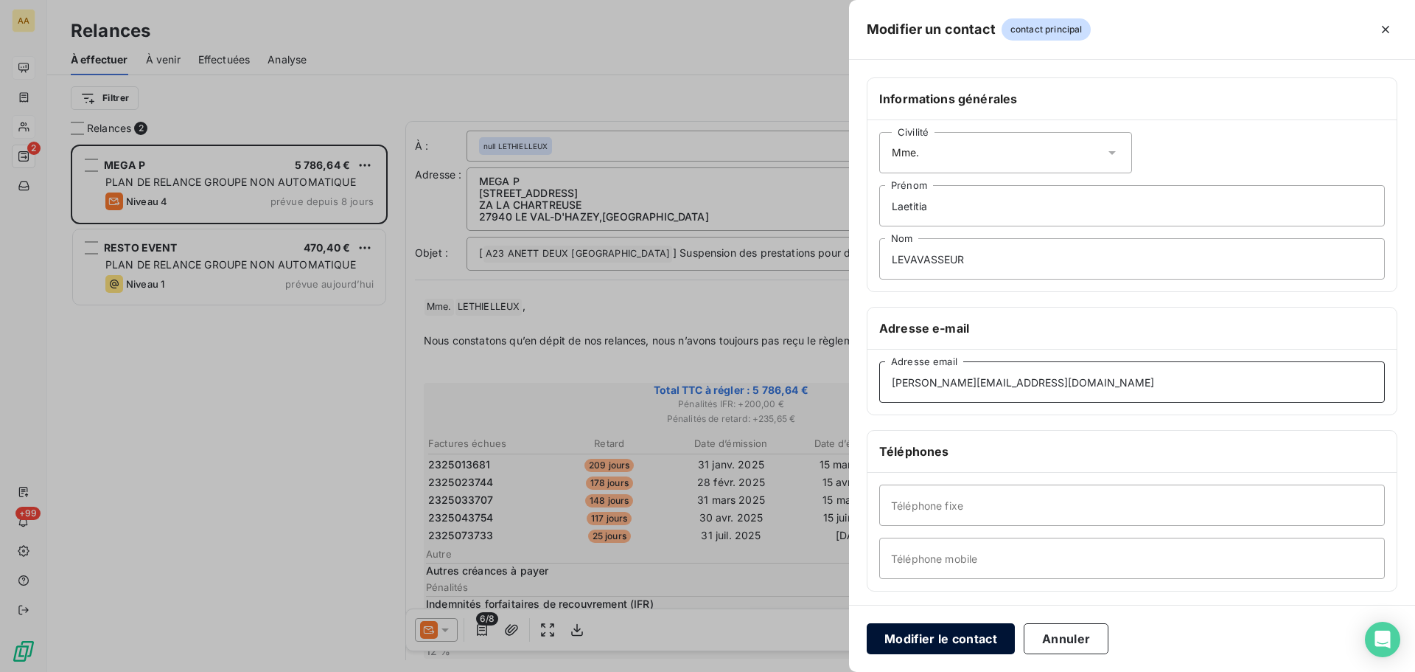
type input "[PERSON_NAME][EMAIL_ADDRESS][DOMAIN_NAME]"
click at [961, 643] on button "Modifier le contact" at bounding box center [941, 638] width 148 height 31
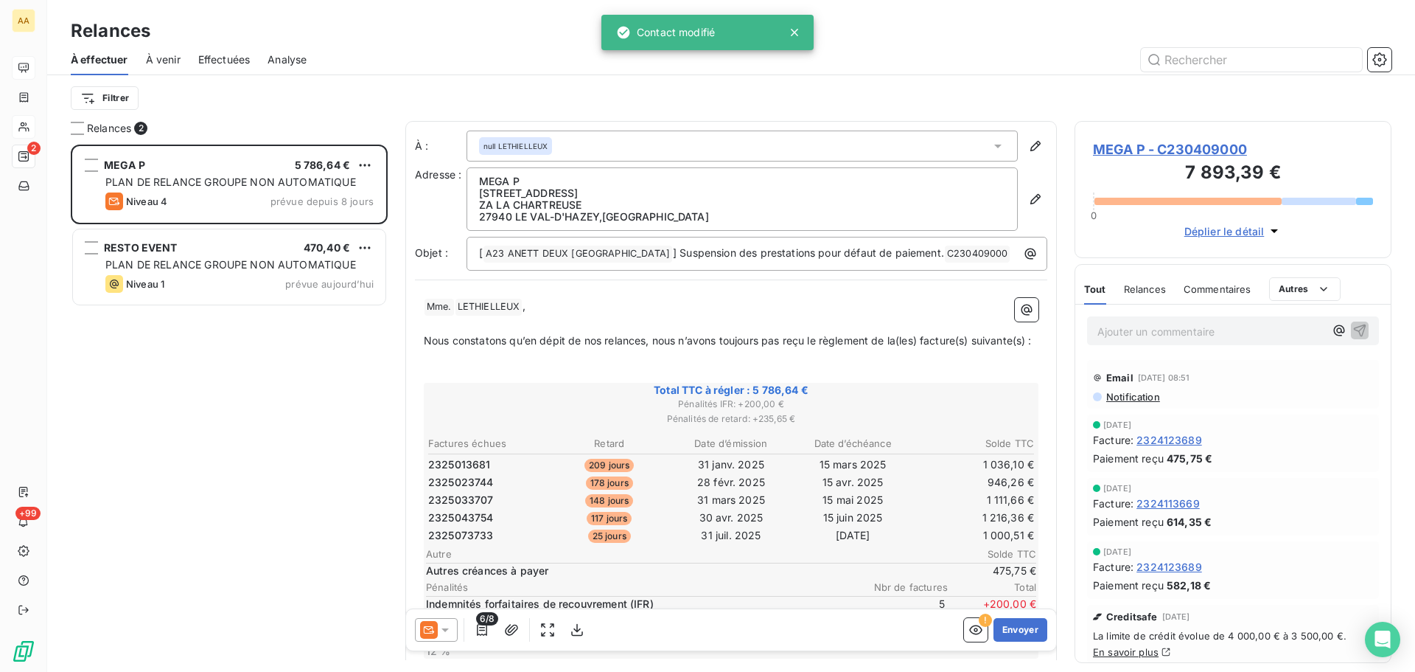
click at [453, 628] on div at bounding box center [436, 630] width 43 height 24
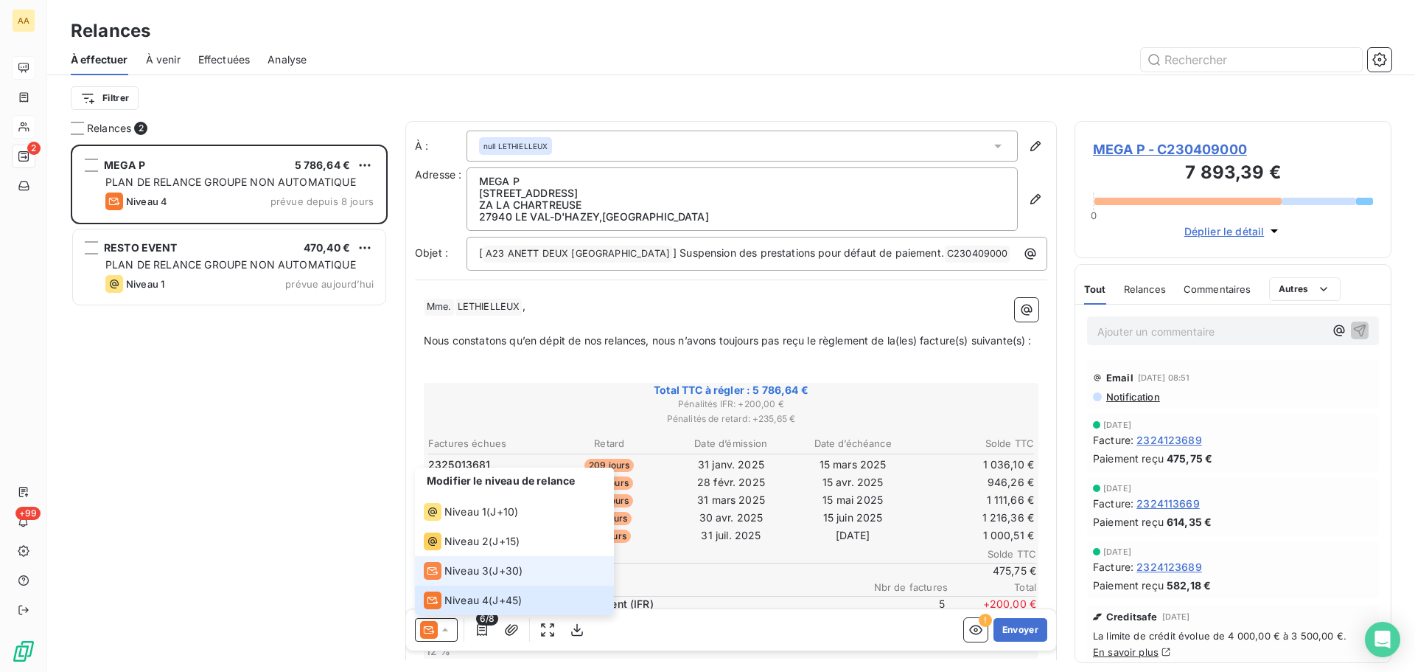
click at [466, 572] on span "Niveau 3" at bounding box center [467, 570] width 44 height 15
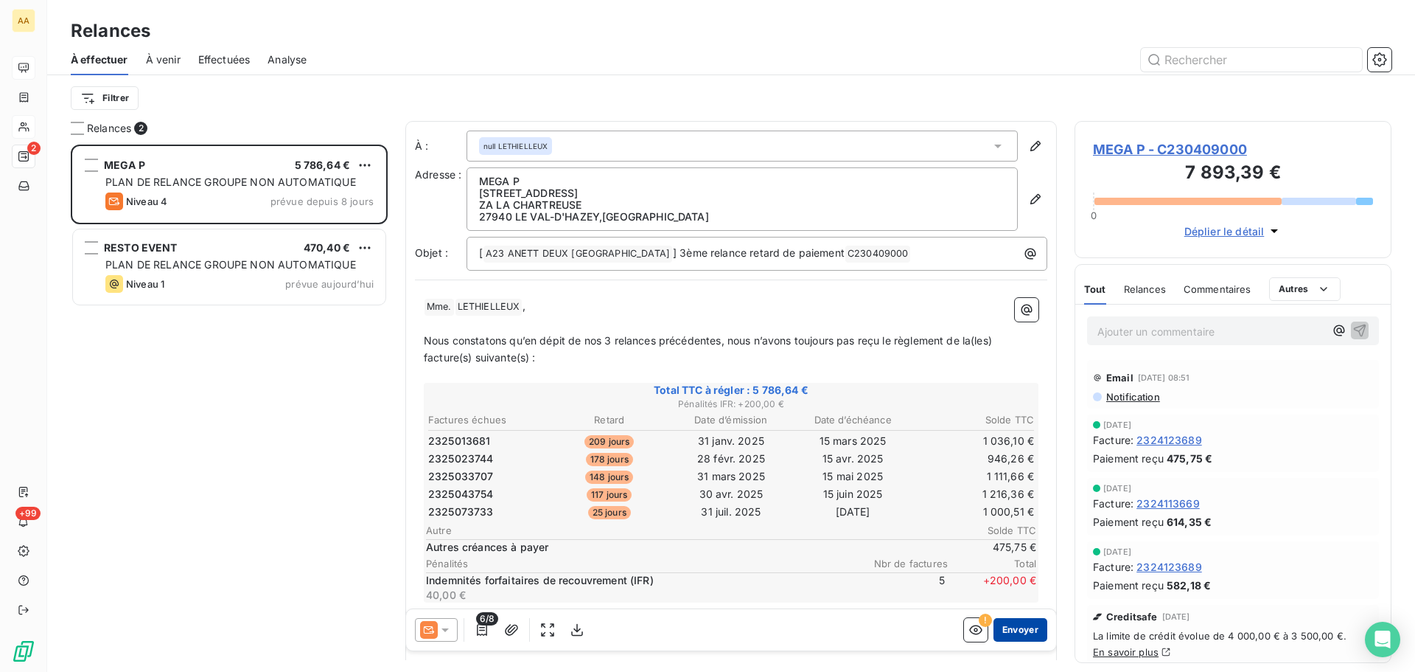
click at [1017, 633] on button "Envoyer" at bounding box center [1021, 630] width 54 height 24
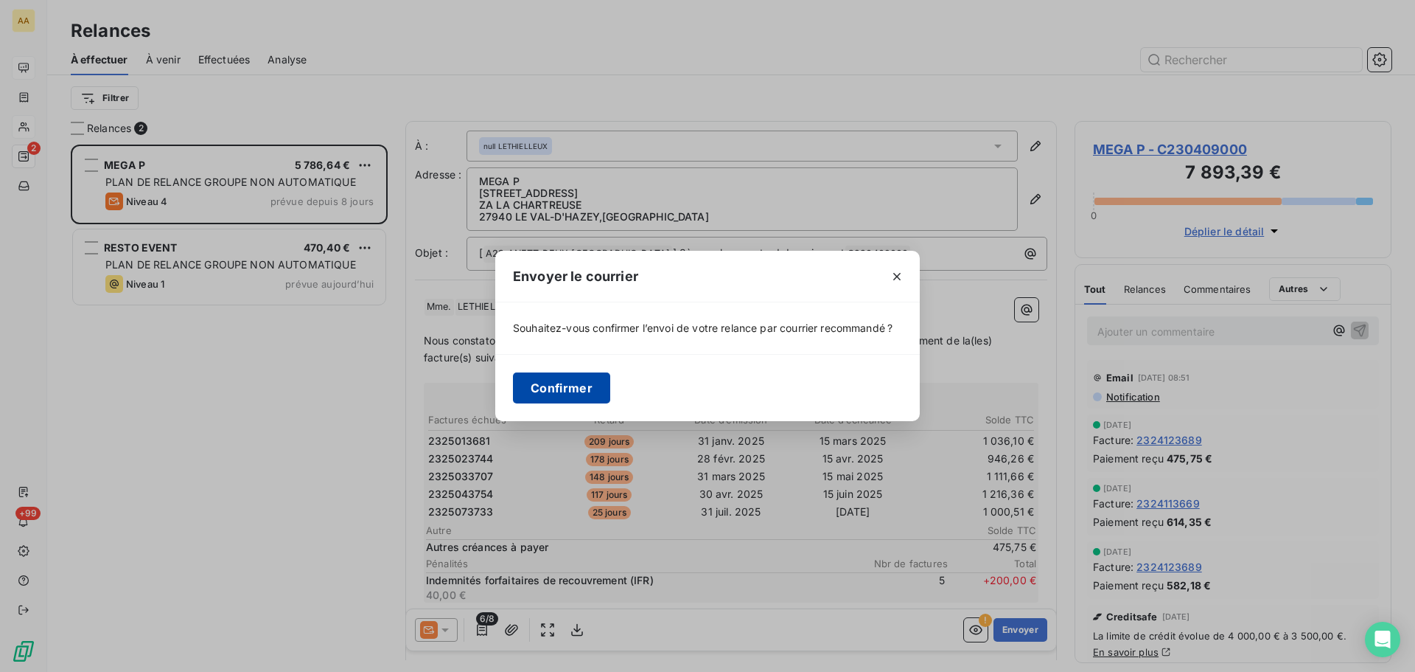
click at [591, 390] on button "Confirmer" at bounding box center [561, 387] width 97 height 31
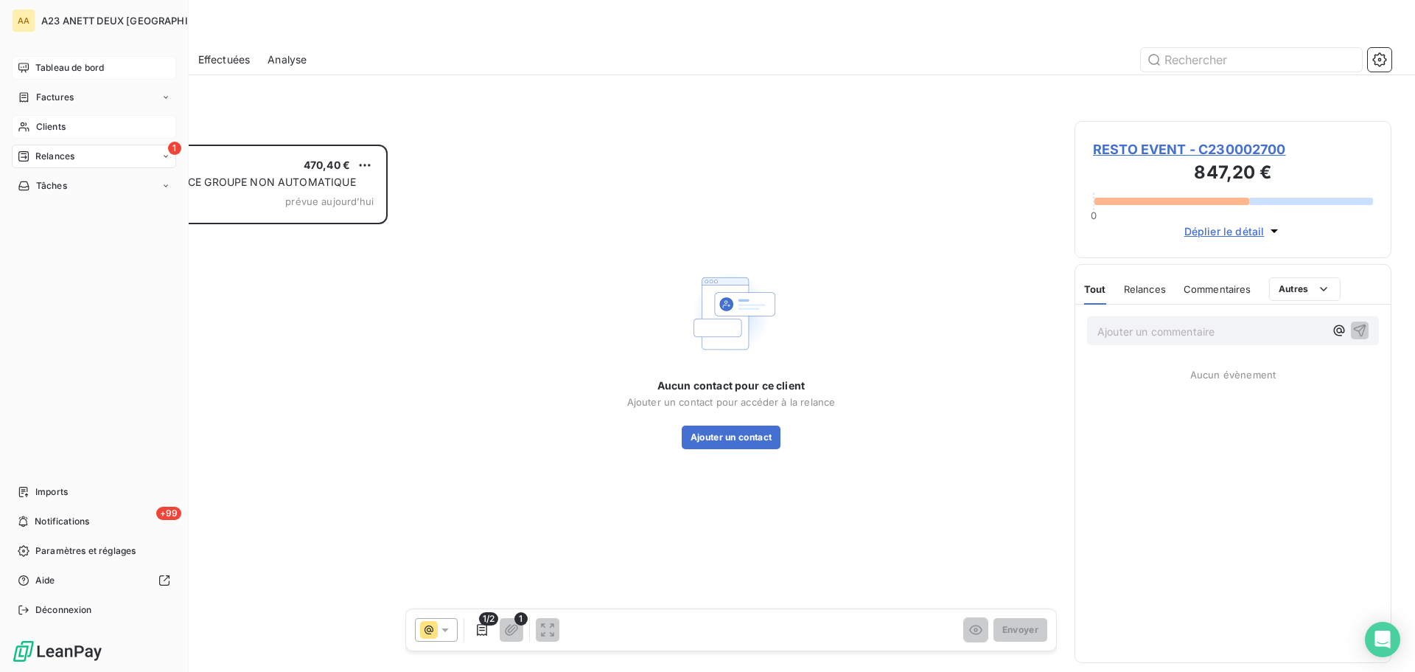
click at [38, 124] on span "Clients" at bounding box center [50, 126] width 29 height 13
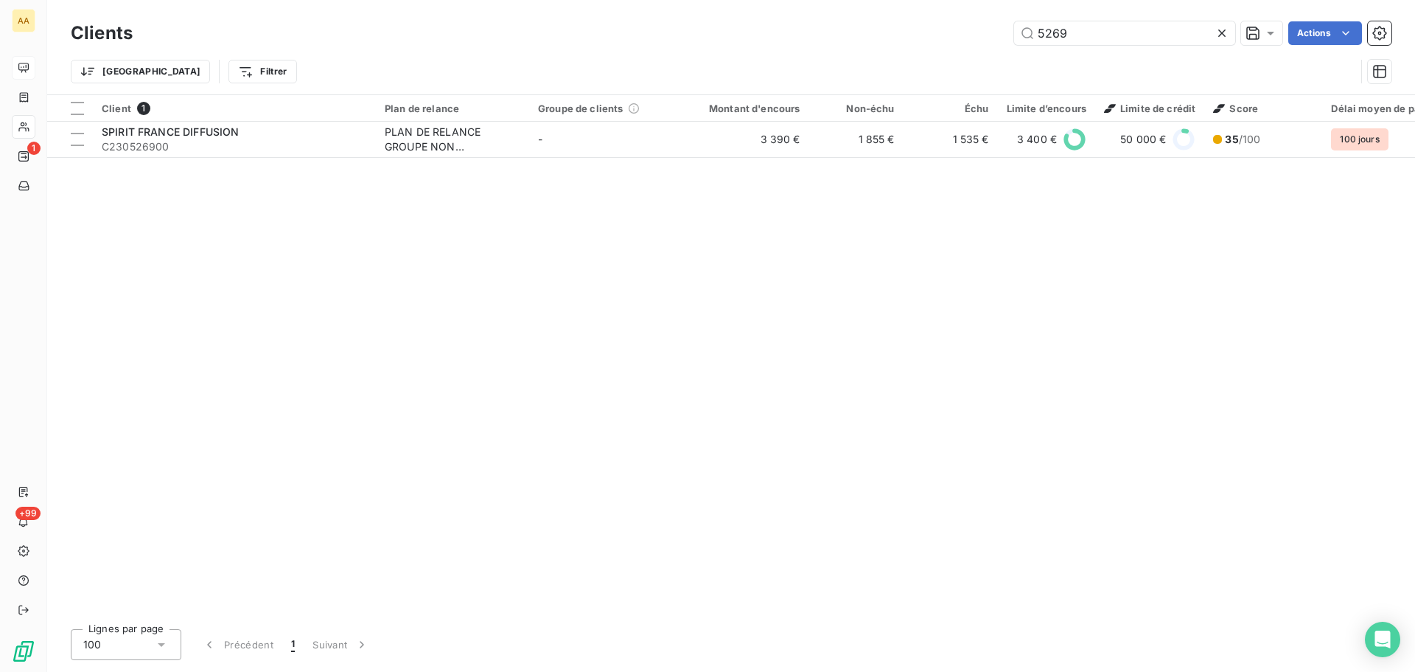
drag, startPoint x: 1087, startPoint y: 35, endPoint x: 890, endPoint y: 36, distance: 196.8
click at [936, 40] on div "5269 Actions" at bounding box center [771, 33] width 1242 height 24
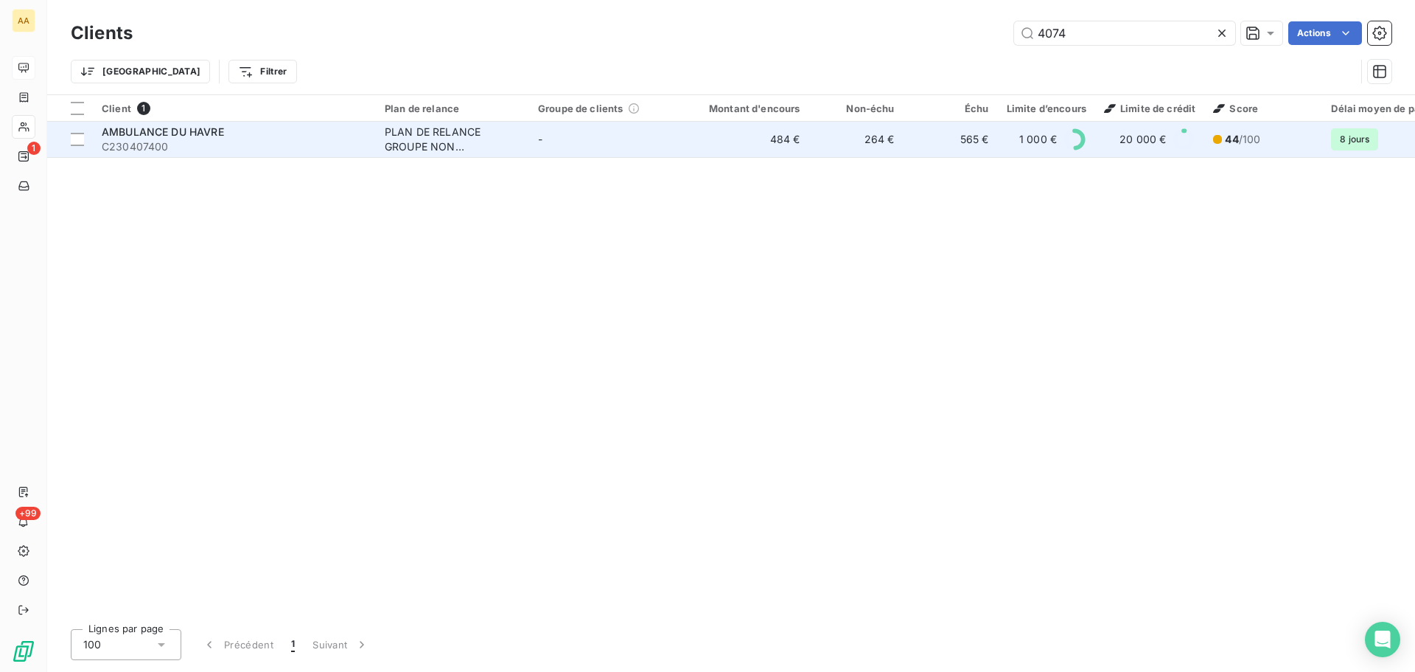
type input "4074"
click at [251, 136] on div "AMBULANCE DU HAVRE" at bounding box center [234, 132] width 265 height 15
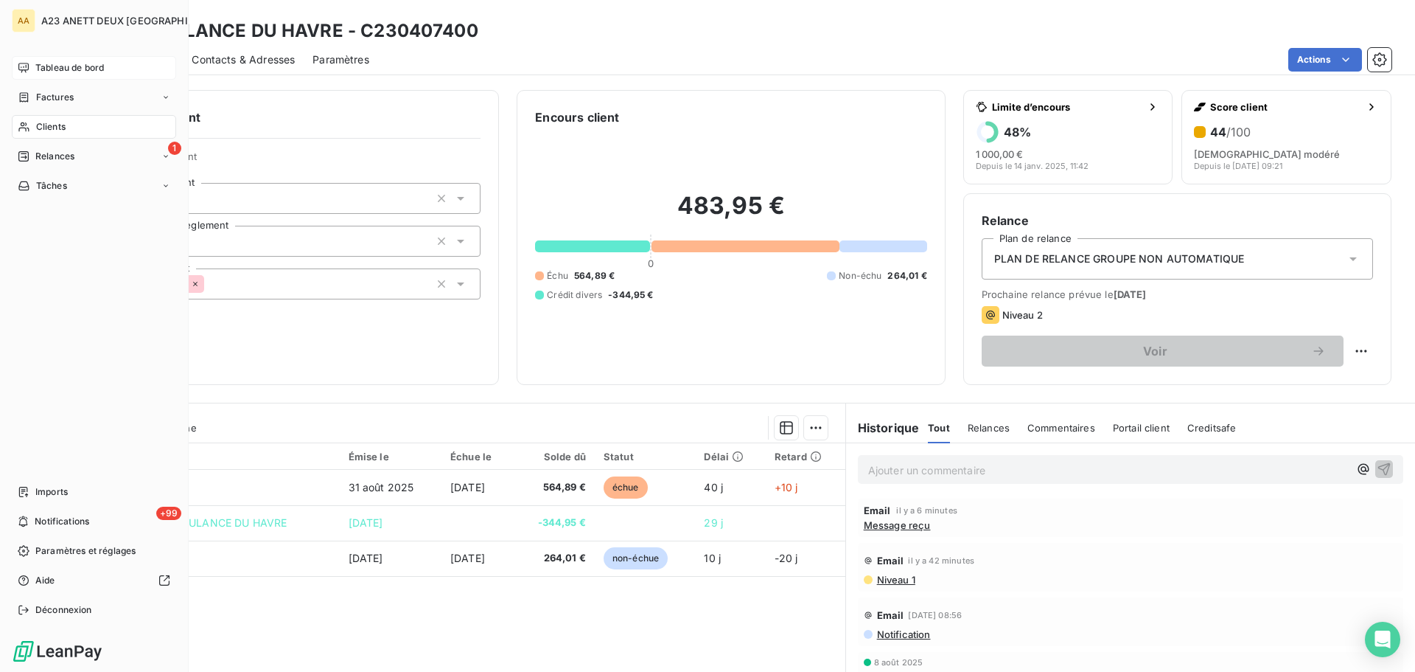
click at [50, 63] on span "Tableau de bord" at bounding box center [69, 67] width 69 height 13
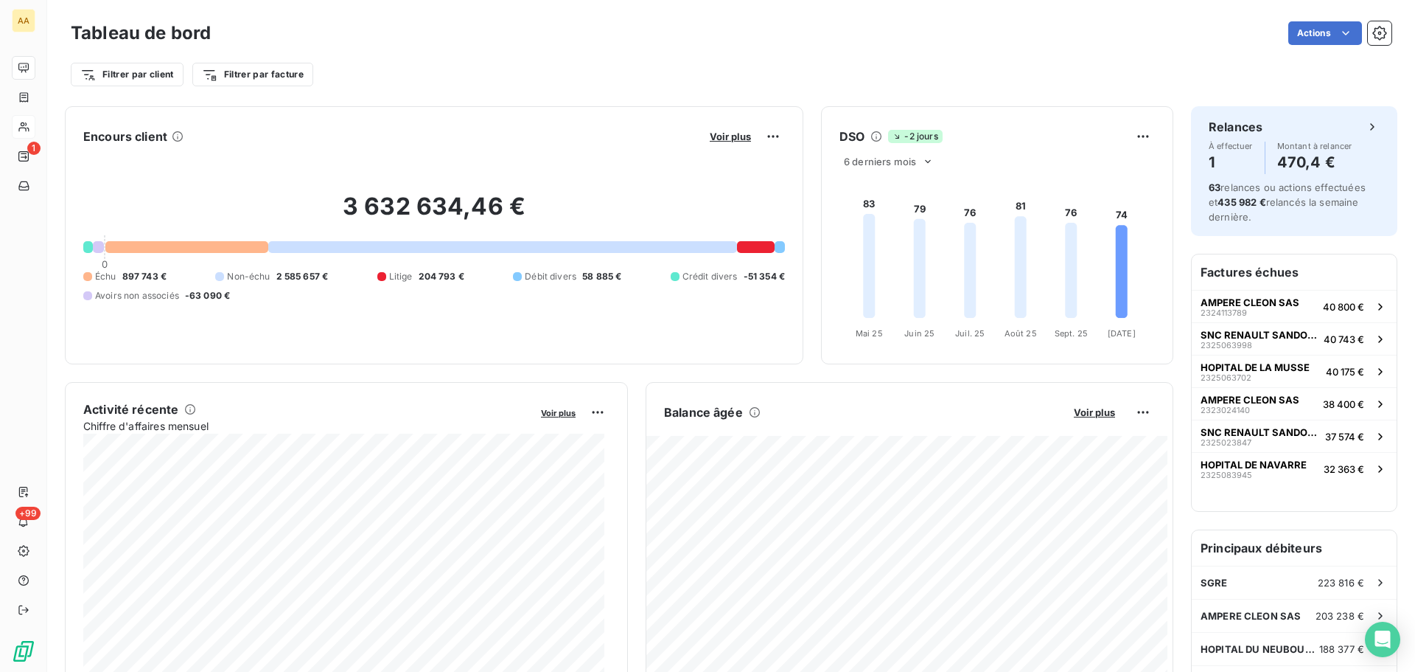
click at [606, 417] on div "Activité récente Chiffre d'affaires mensuel Voir plus" at bounding box center [346, 548] width 563 height 332
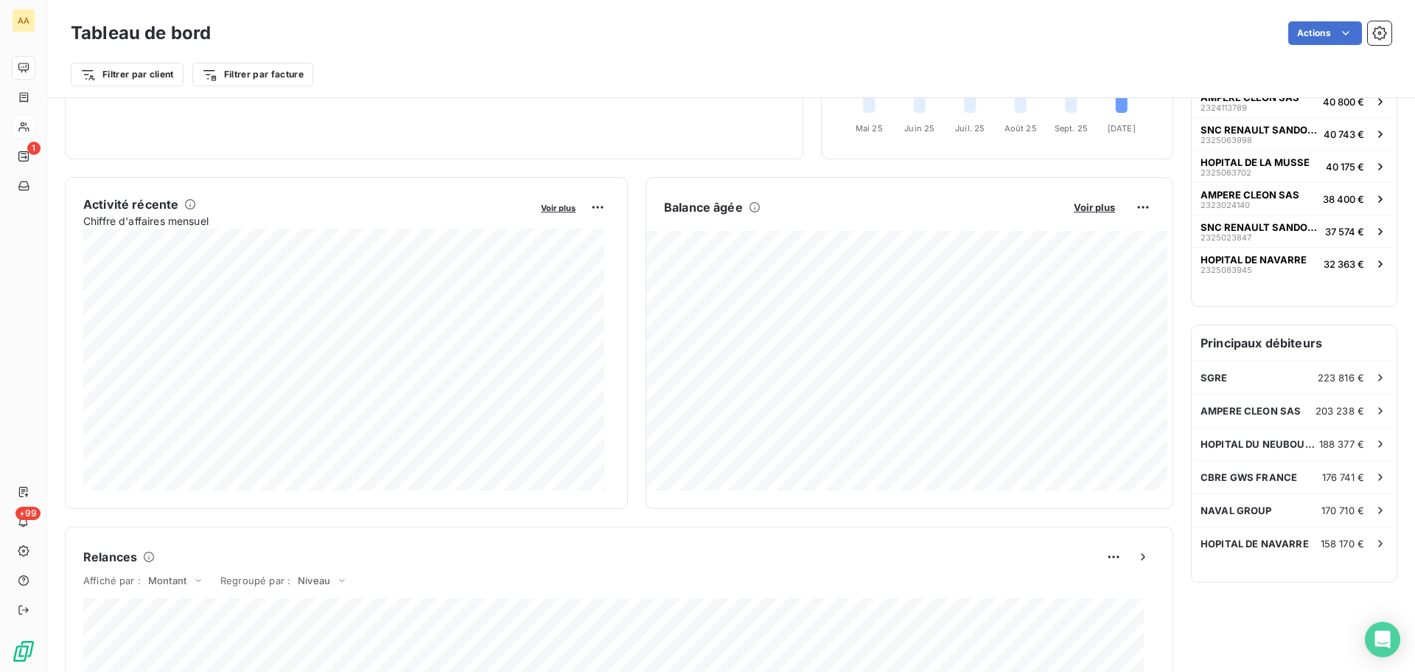
scroll to position [222, 0]
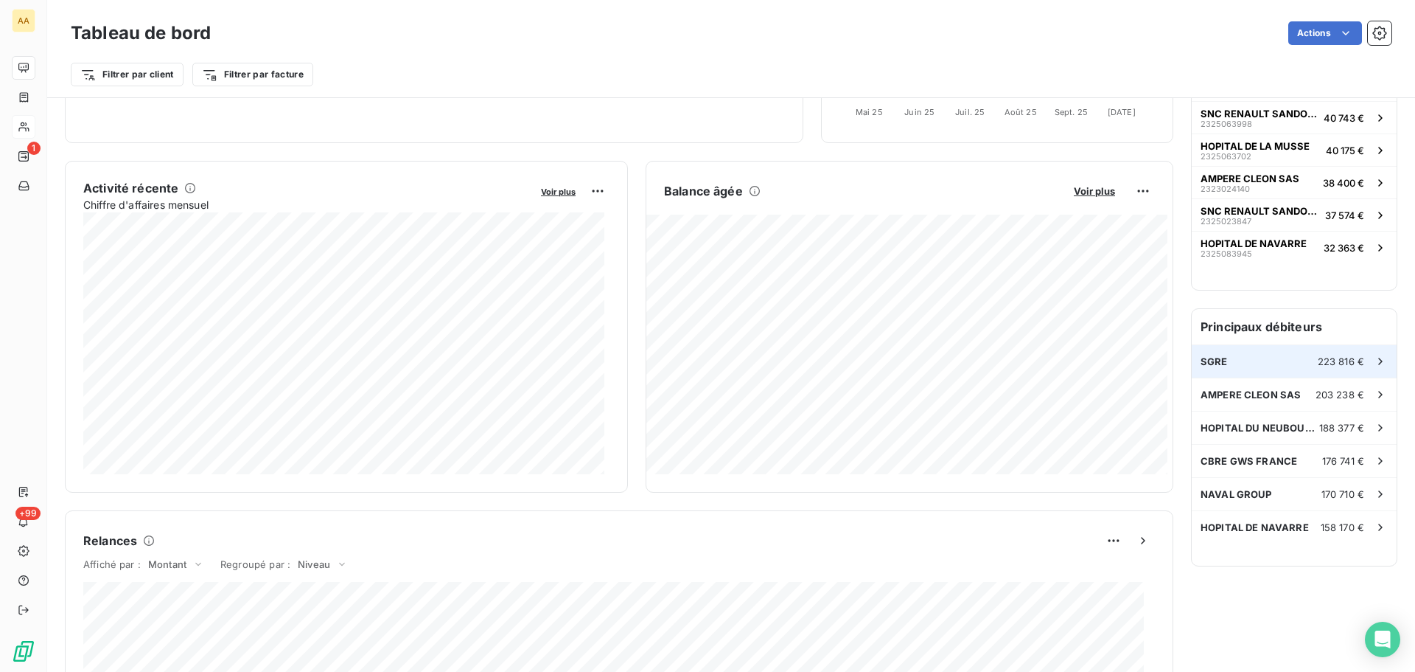
click at [1219, 360] on div "SGRE 223 816 €" at bounding box center [1294, 361] width 205 height 32
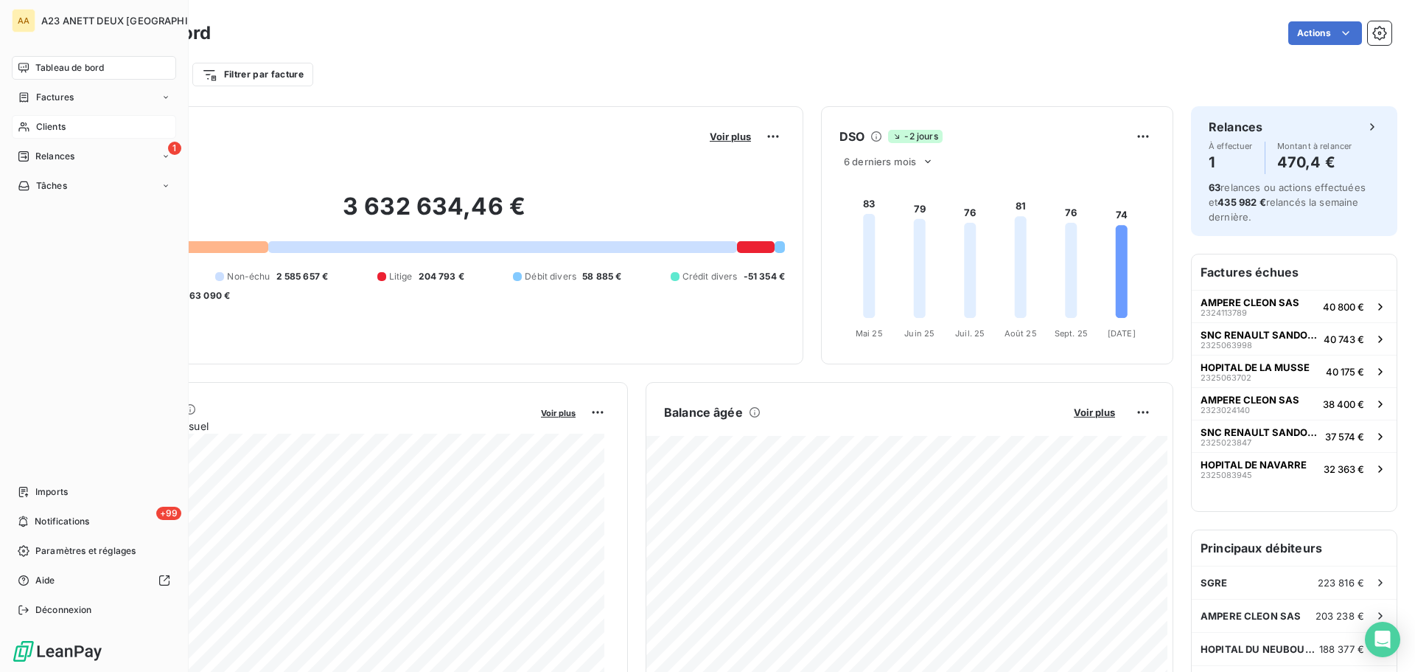
click at [38, 126] on span "Clients" at bounding box center [50, 126] width 29 height 13
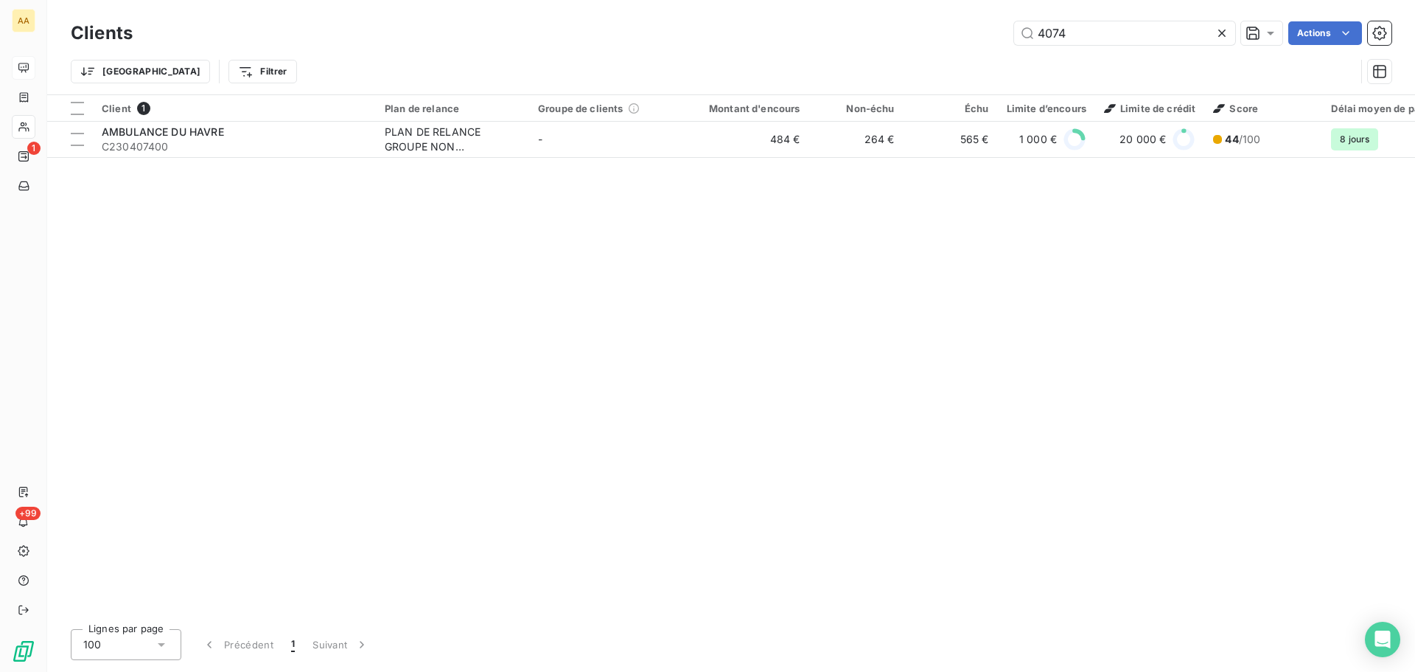
drag, startPoint x: 1086, startPoint y: 31, endPoint x: 965, endPoint y: 32, distance: 120.9
click at [965, 32] on div "4074 Actions" at bounding box center [771, 33] width 1242 height 24
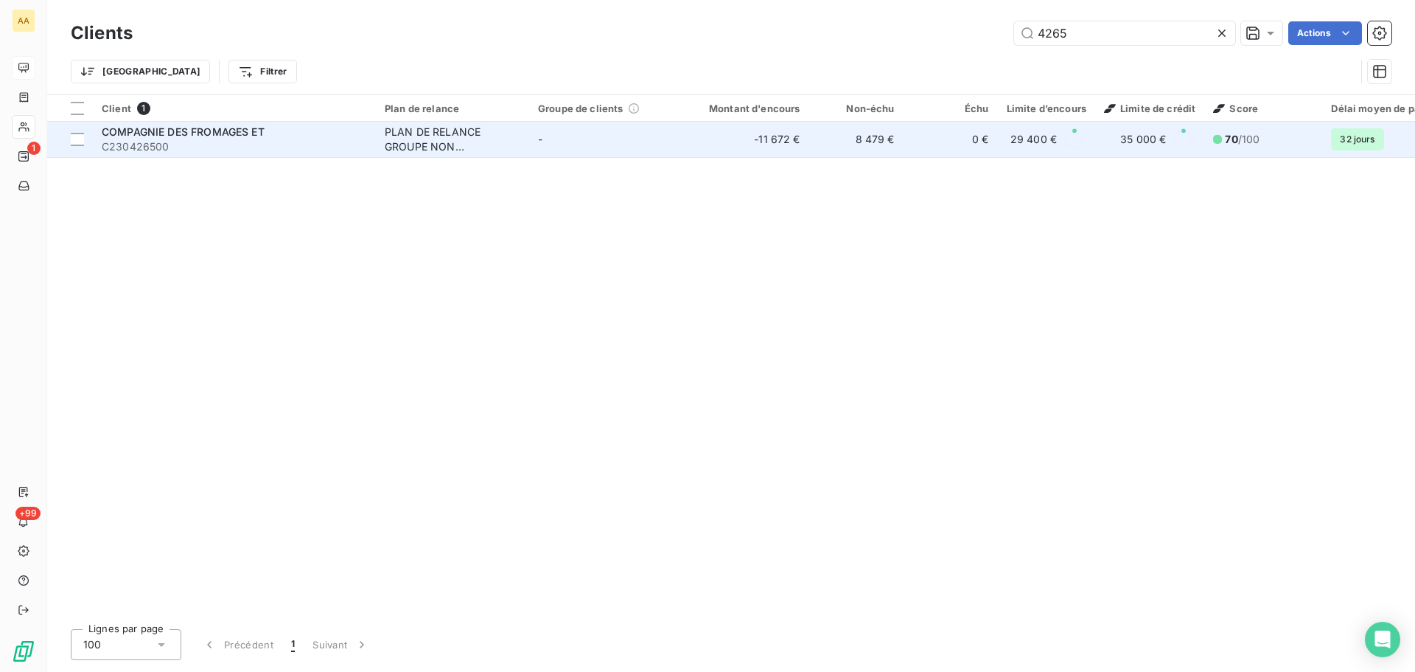
type input "4265"
click at [270, 146] on span "C230426500" at bounding box center [234, 146] width 265 height 15
